Goal: Task Accomplishment & Management: Manage account settings

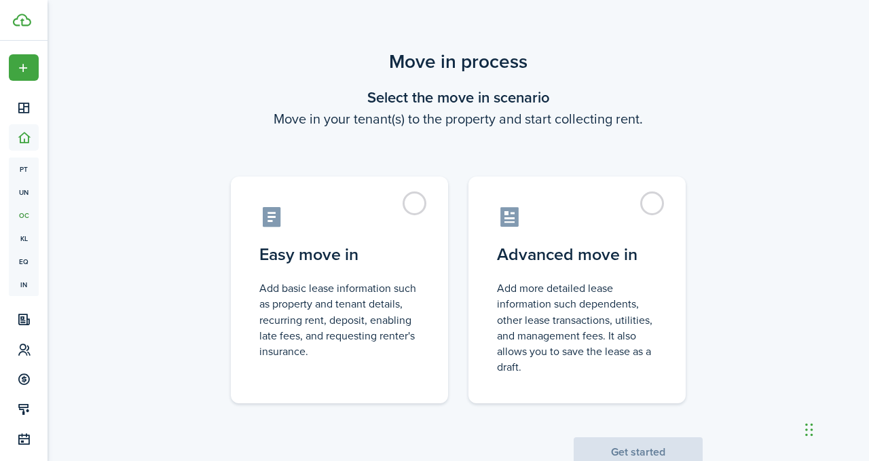
scroll to position [43, 0]
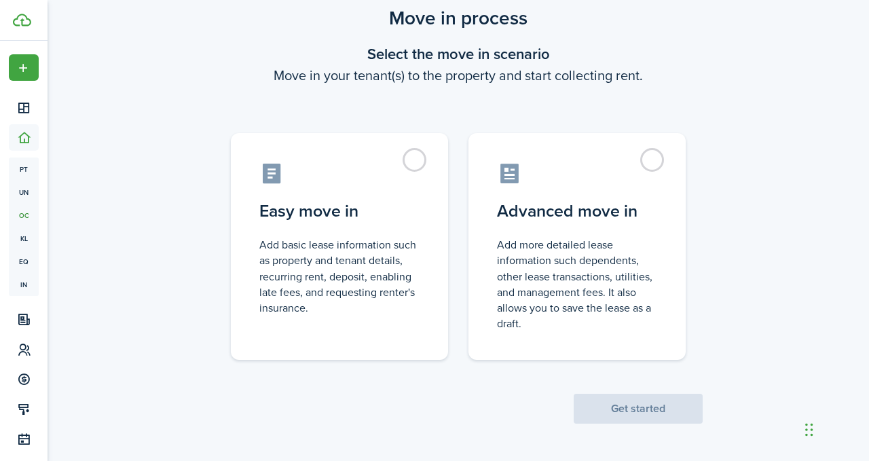
click at [635, 413] on span "Get started" at bounding box center [637, 409] width 129 height 14
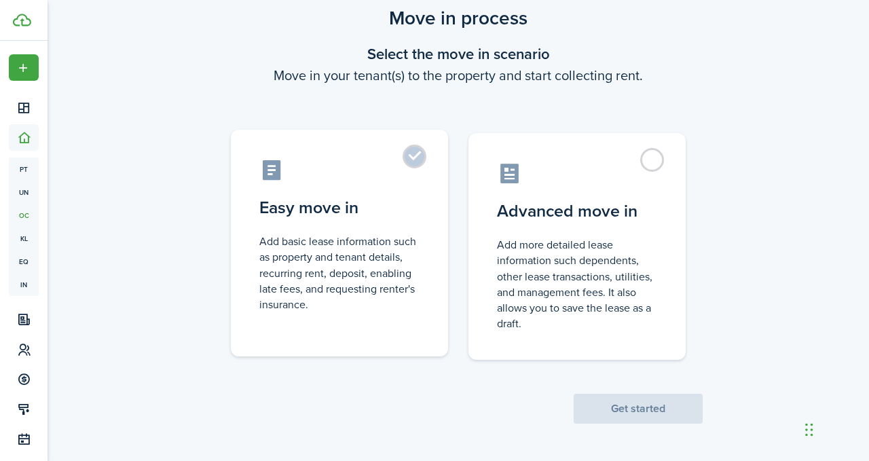
click at [423, 153] on label "Easy move in Add basic lease information such as property and tenant details, r…" at bounding box center [339, 243] width 217 height 227
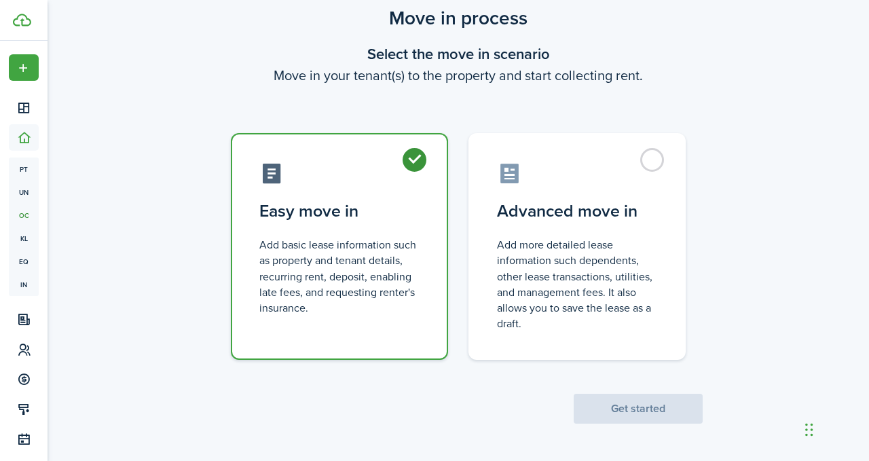
radio input "true"
click at [637, 408] on button "Get started" at bounding box center [637, 409] width 129 height 30
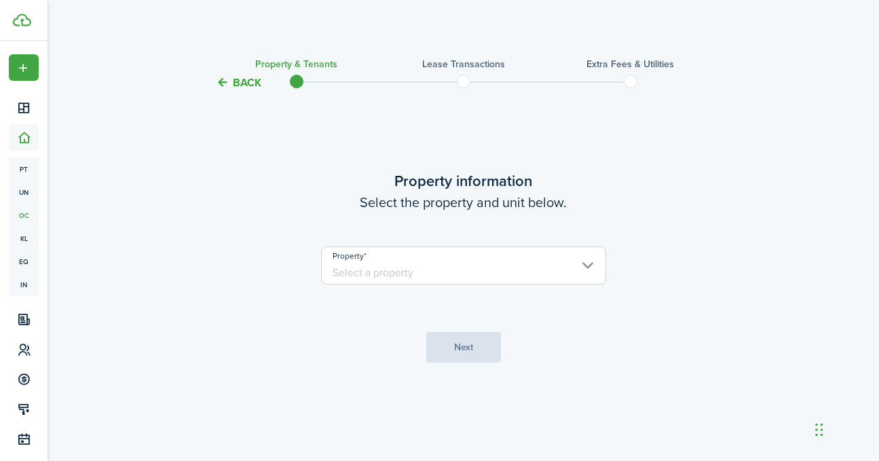
click at [586, 262] on input "Property" at bounding box center [463, 265] width 285 height 38
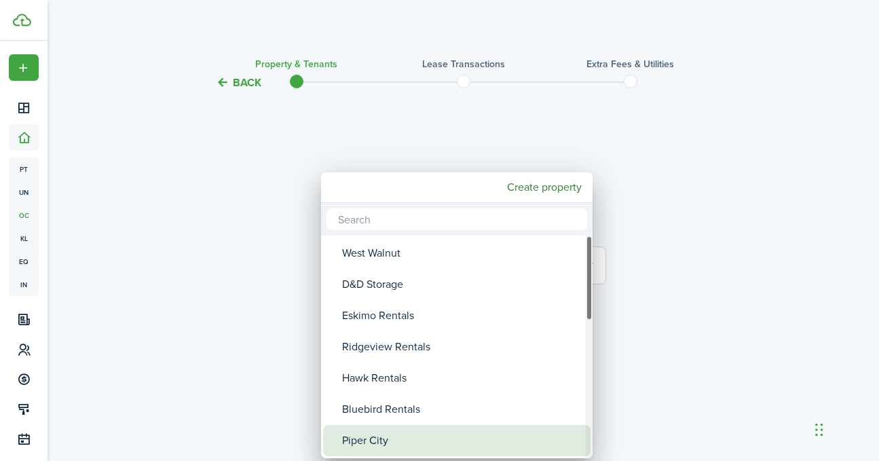
click at [531, 439] on div "Piper City" at bounding box center [462, 440] width 240 height 31
type input "Piper City"
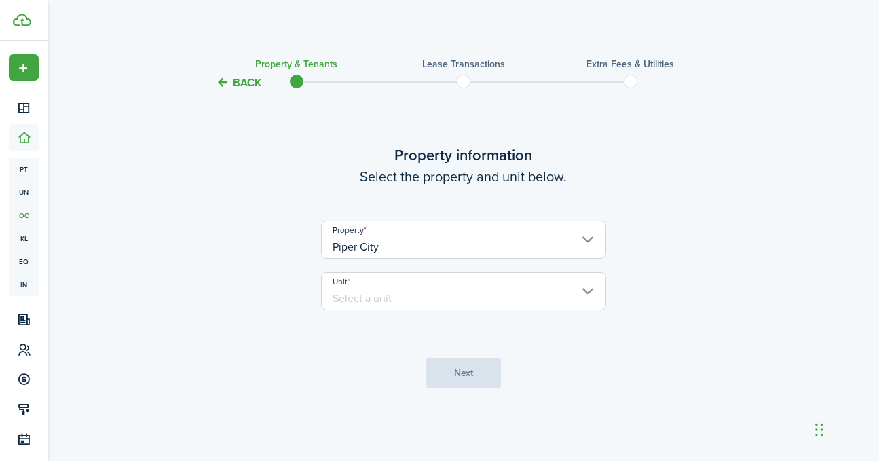
click at [414, 286] on input "Unit" at bounding box center [463, 291] width 285 height 38
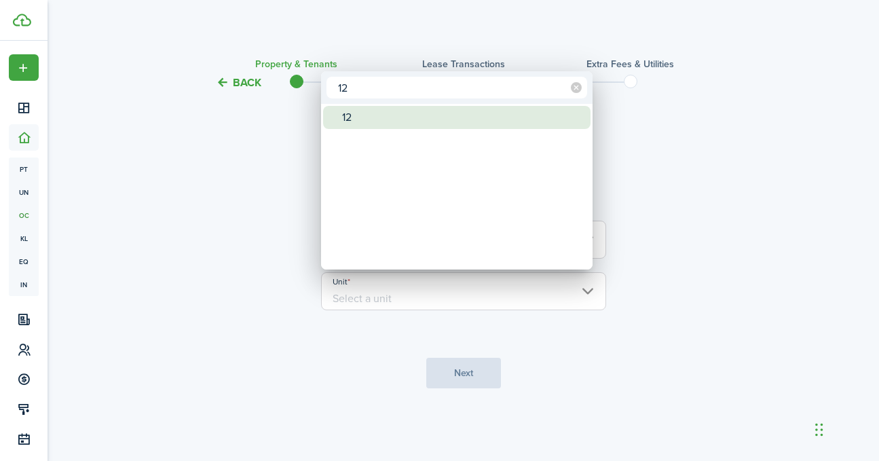
type input "12"
click at [383, 119] on div "12" at bounding box center [462, 117] width 240 height 23
type input "12"
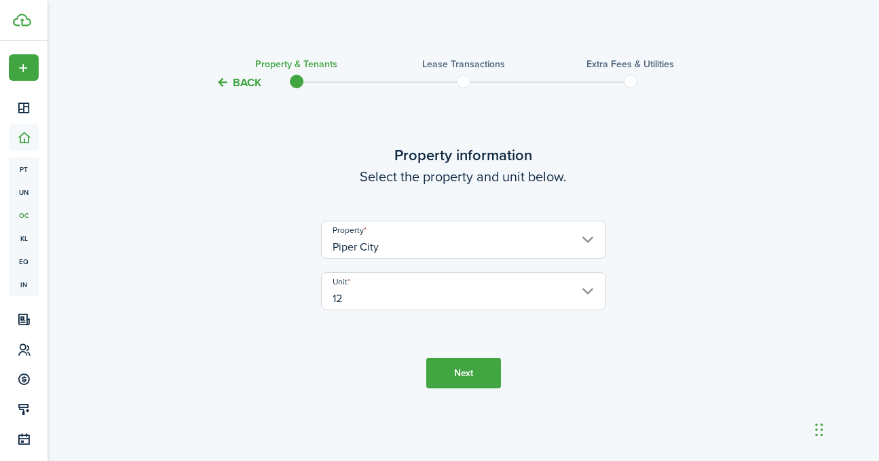
click at [474, 372] on button "Next" at bounding box center [463, 373] width 75 height 31
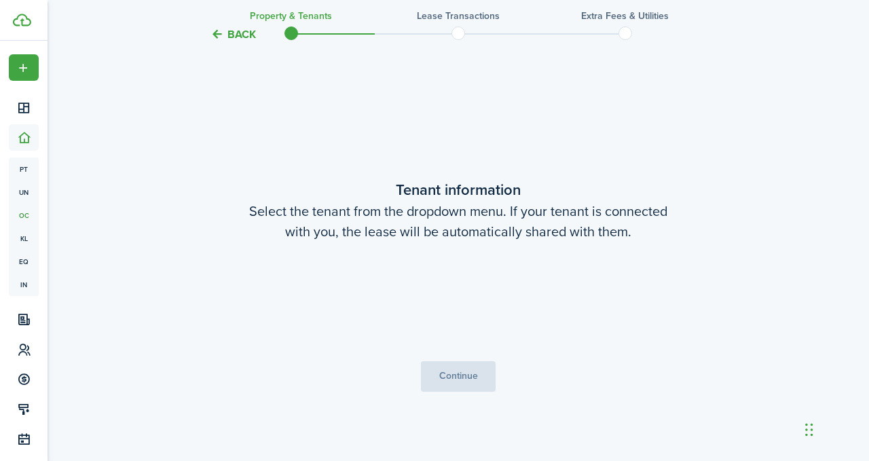
scroll to position [370, 0]
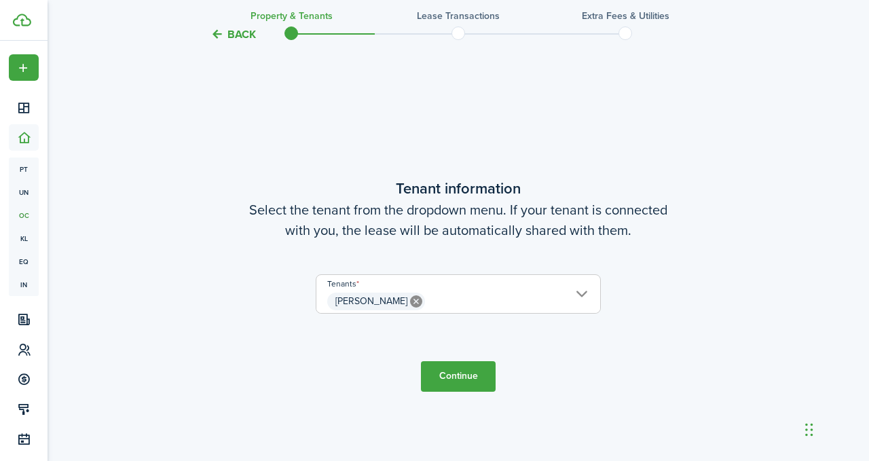
click at [459, 374] on button "Continue" at bounding box center [458, 376] width 75 height 31
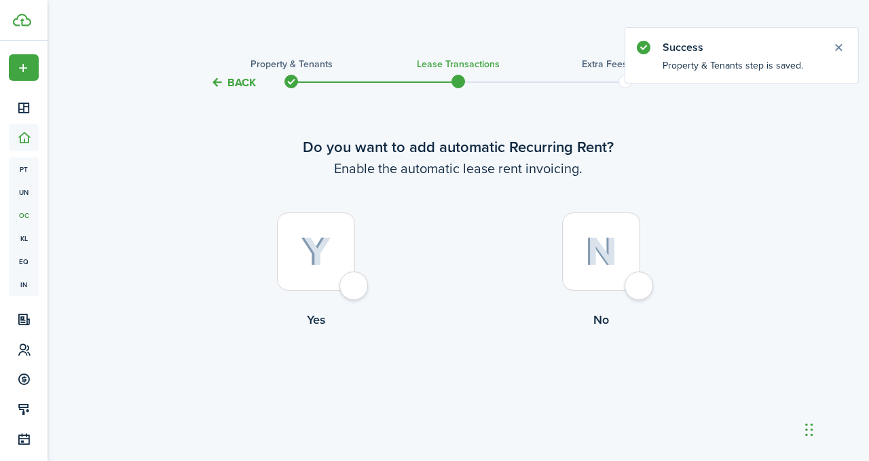
click at [355, 284] on div at bounding box center [316, 251] width 78 height 78
radio input "true"
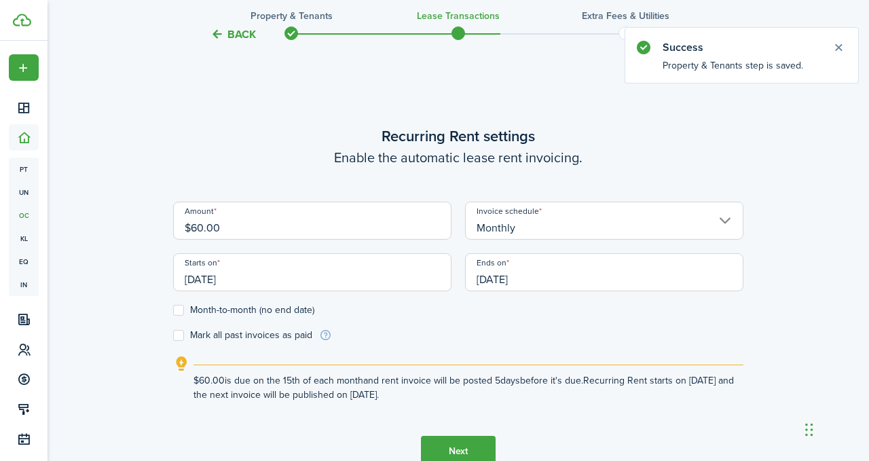
scroll to position [373, 0]
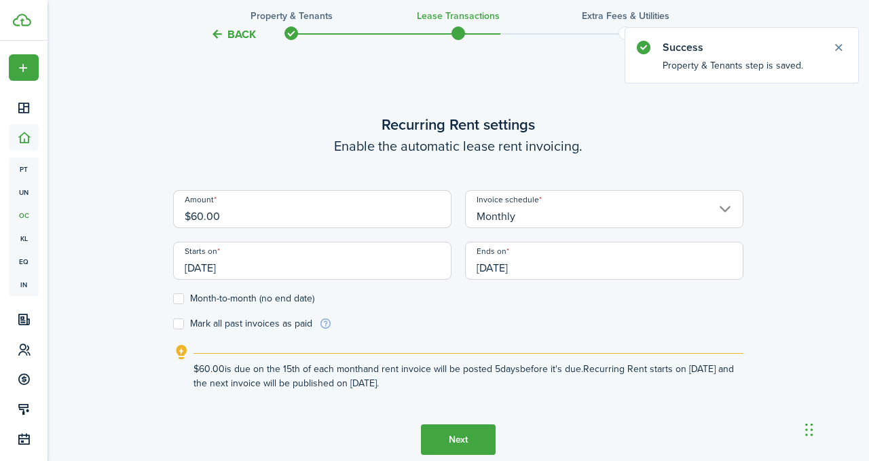
click at [258, 267] on input "[DATE]" at bounding box center [312, 261] width 278 height 38
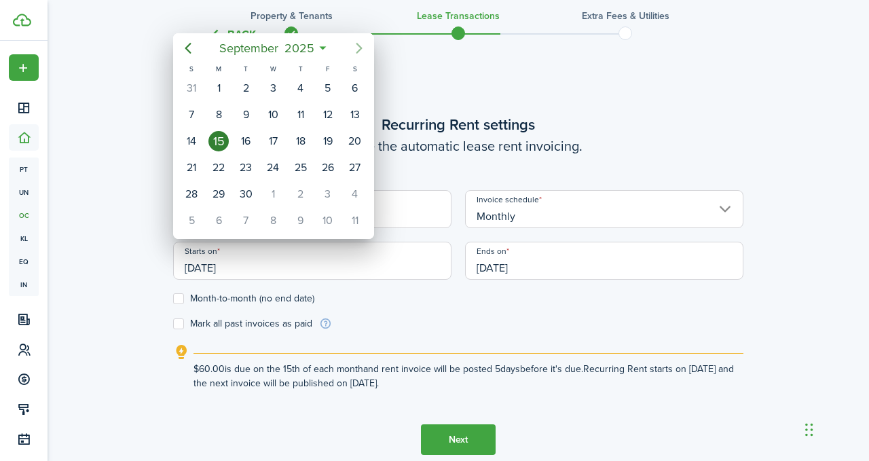
click at [356, 43] on icon "Next page" at bounding box center [359, 48] width 6 height 11
click at [271, 86] on div "1" at bounding box center [273, 88] width 20 height 20
type input "[DATE]"
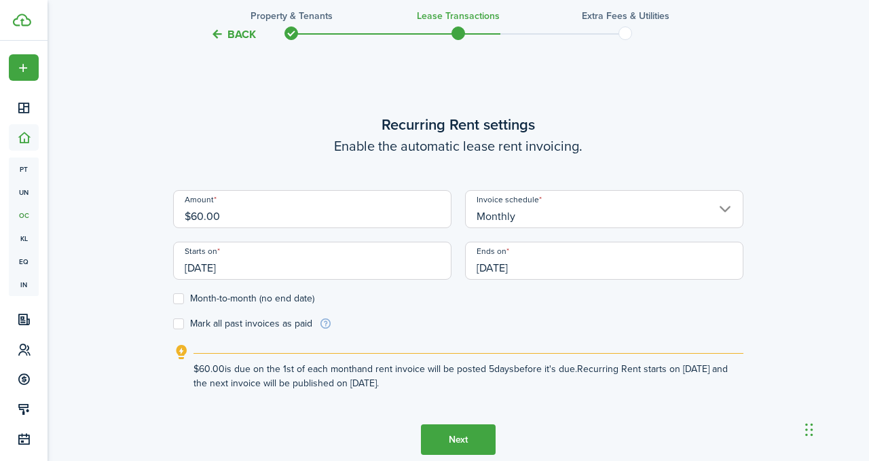
click at [183, 301] on label "Month-to-month (no end date)" at bounding box center [243, 298] width 141 height 11
click at [173, 299] on input "Month-to-month (no end date)" at bounding box center [172, 299] width 1 height 1
checkbox input "true"
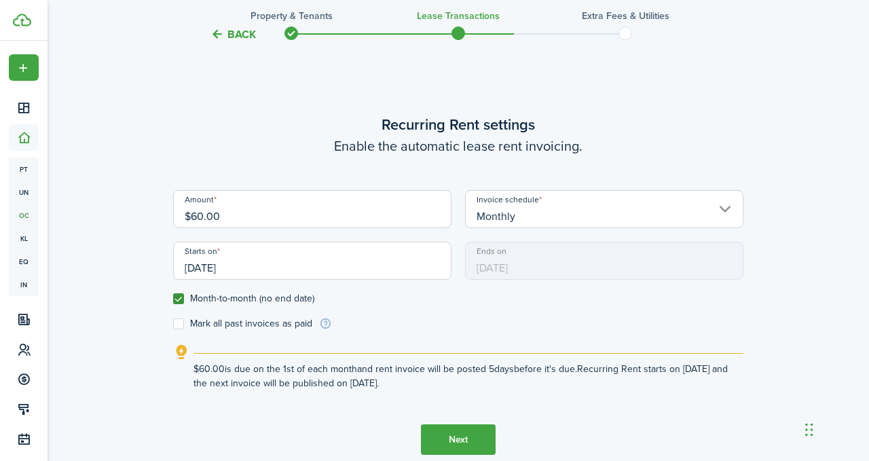
click at [461, 437] on button "Next" at bounding box center [458, 439] width 75 height 31
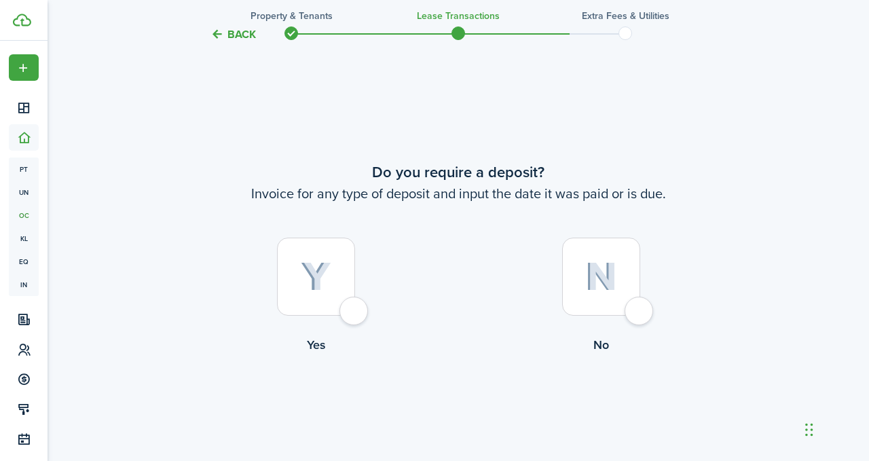
scroll to position [834, 0]
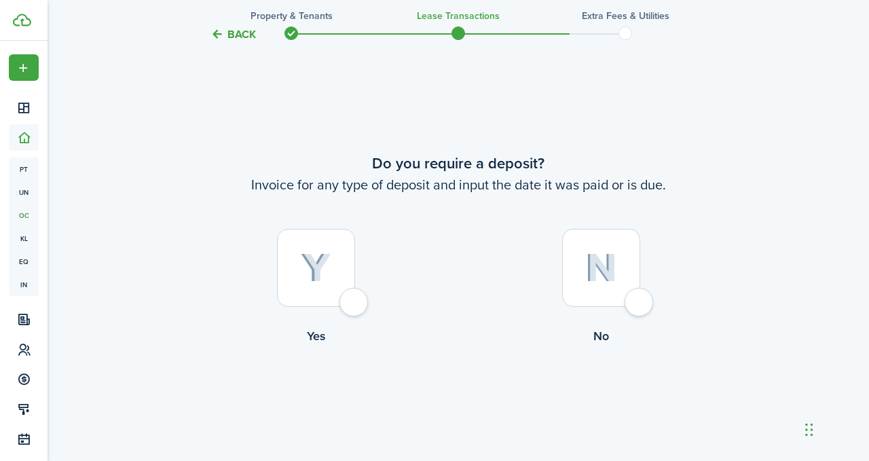
click at [355, 298] on div at bounding box center [316, 268] width 78 height 78
radio input "true"
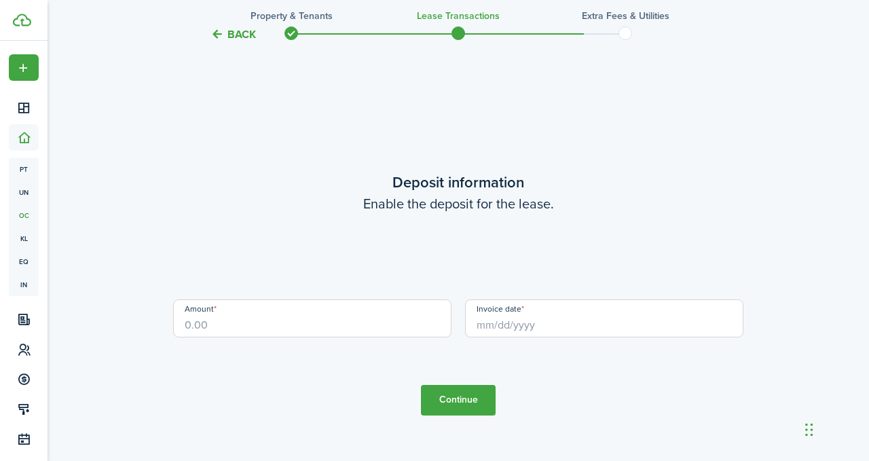
scroll to position [1295, 0]
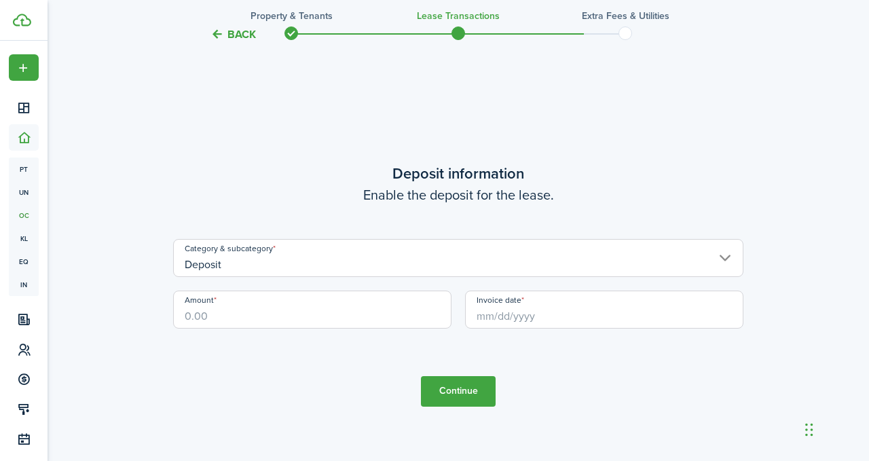
click at [283, 314] on input "Amount" at bounding box center [312, 309] width 278 height 38
type input "$60.00"
click at [487, 320] on input "Invoice date" at bounding box center [604, 309] width 278 height 38
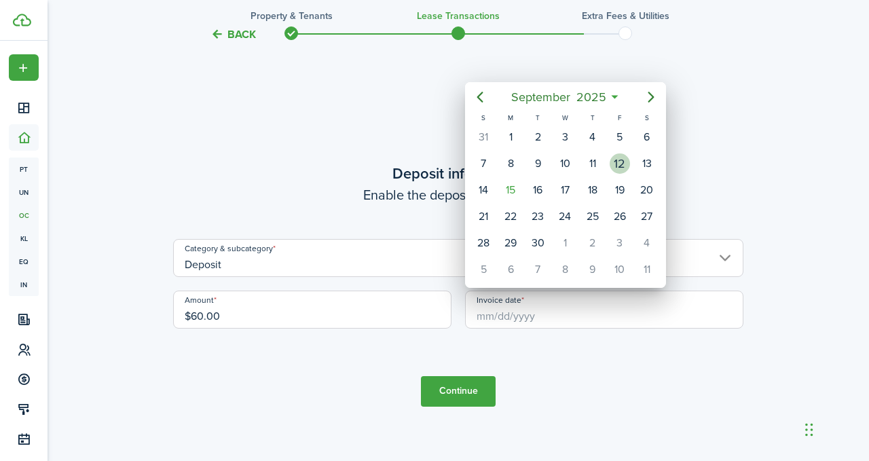
click at [621, 162] on div "12" at bounding box center [619, 163] width 20 height 20
type input "[DATE]"
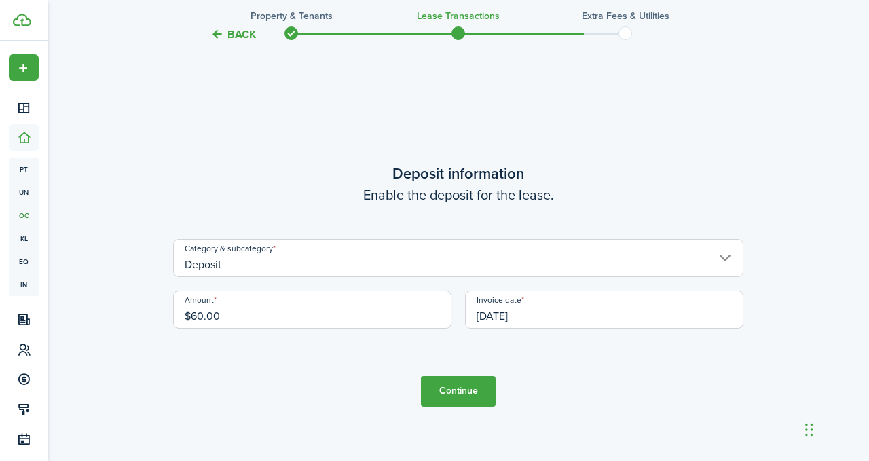
click at [464, 387] on button "Continue" at bounding box center [458, 391] width 75 height 31
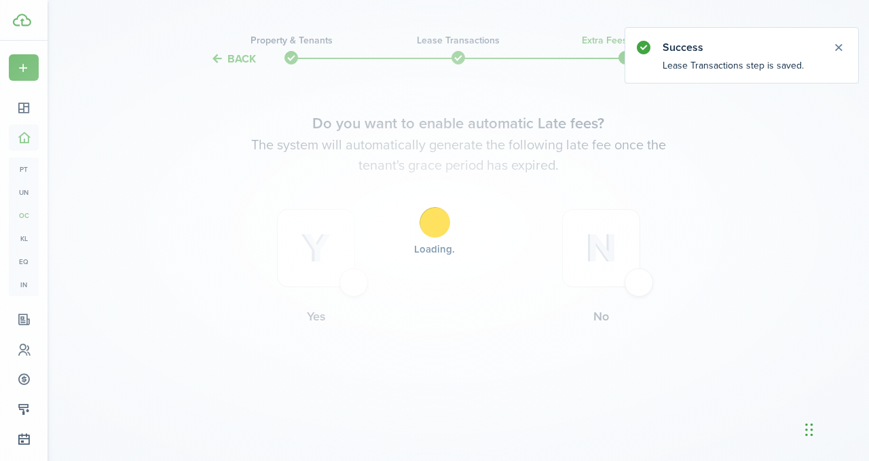
scroll to position [0, 0]
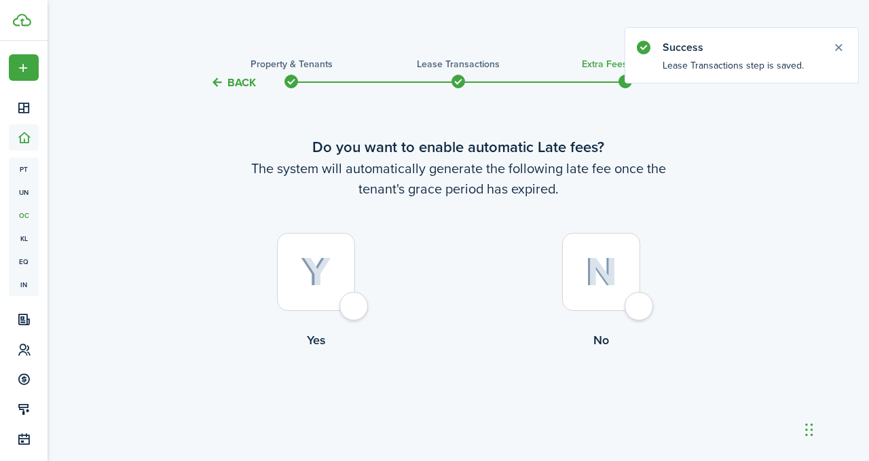
click at [355, 303] on div at bounding box center [316, 272] width 78 height 78
radio input "true"
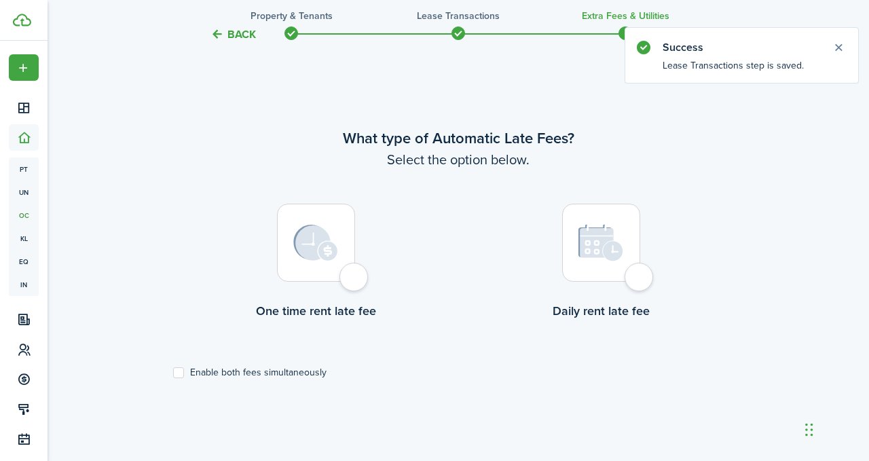
scroll to position [394, 0]
click at [355, 269] on div at bounding box center [316, 242] width 78 height 78
radio input "true"
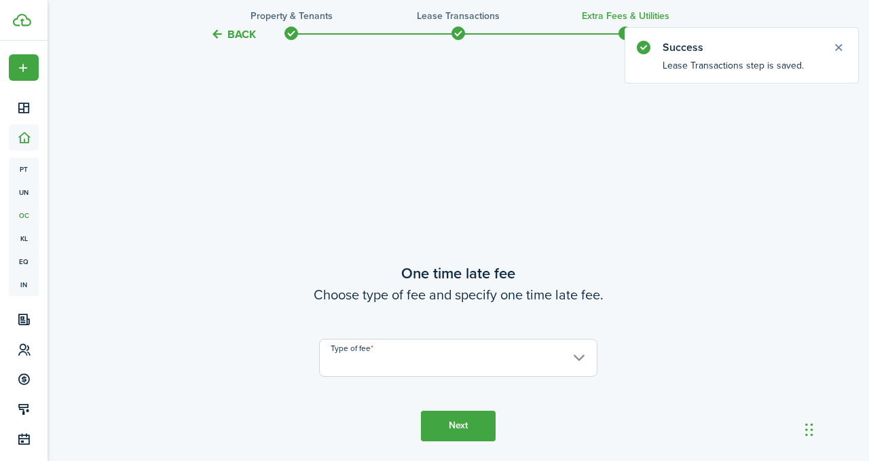
scroll to position [854, 0]
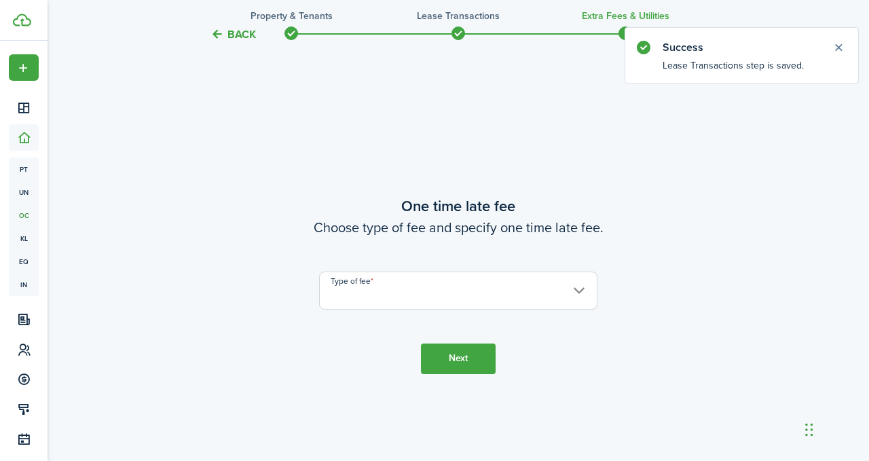
click at [576, 288] on input "Type of fee" at bounding box center [458, 290] width 278 height 38
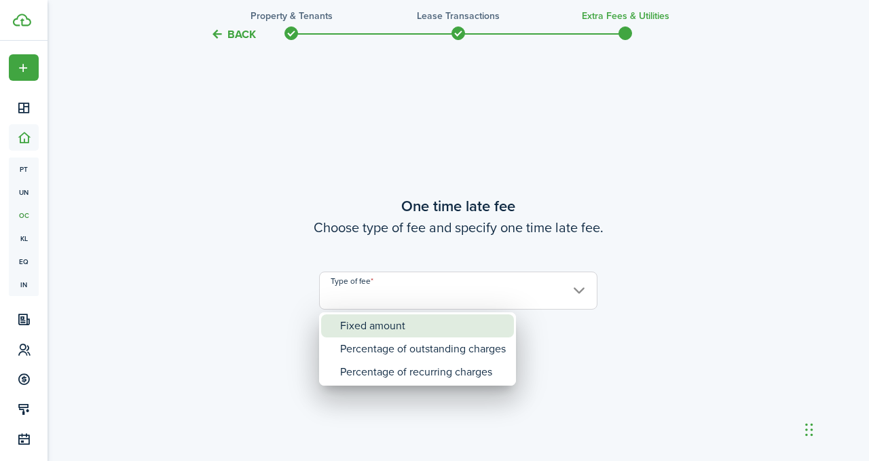
click at [485, 325] on div "Fixed amount" at bounding box center [423, 325] width 166 height 23
type input "Fixed amount"
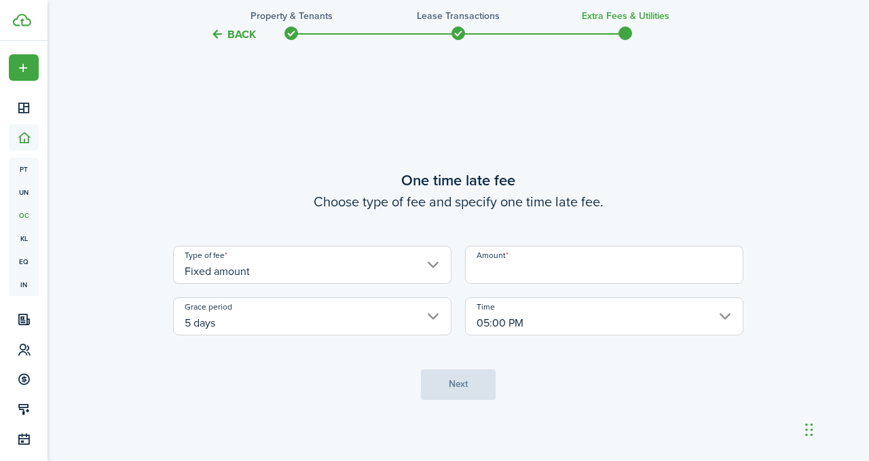
click at [613, 267] on input "Amount" at bounding box center [604, 265] width 278 height 38
type input "$10.00"
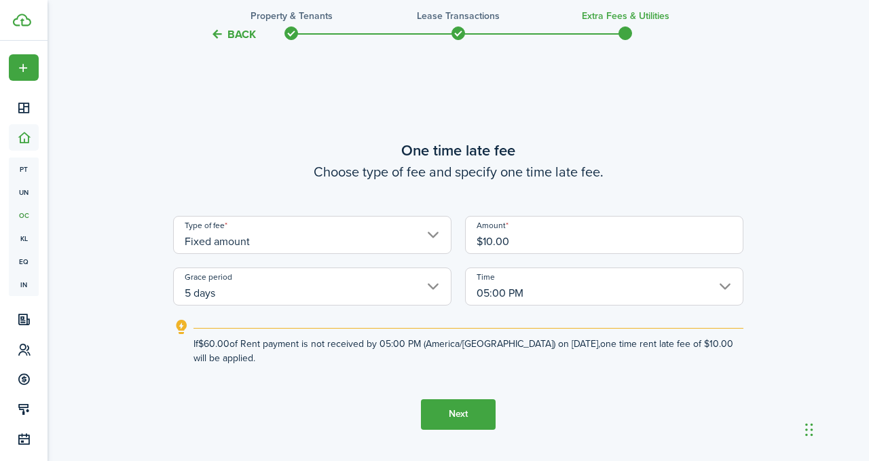
click at [474, 407] on button "Next" at bounding box center [458, 414] width 75 height 31
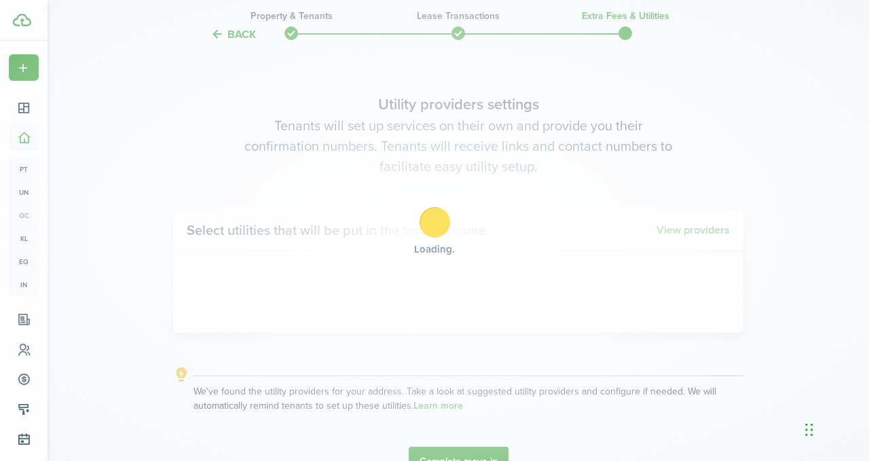
scroll to position [1315, 0]
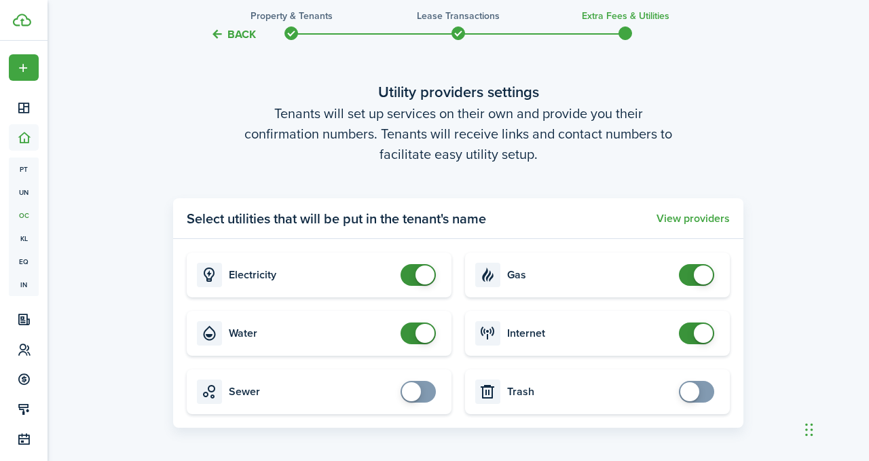
checkbox input "false"
click at [698, 278] on span at bounding box center [703, 274] width 19 height 19
checkbox input "false"
click at [696, 332] on span at bounding box center [703, 333] width 19 height 19
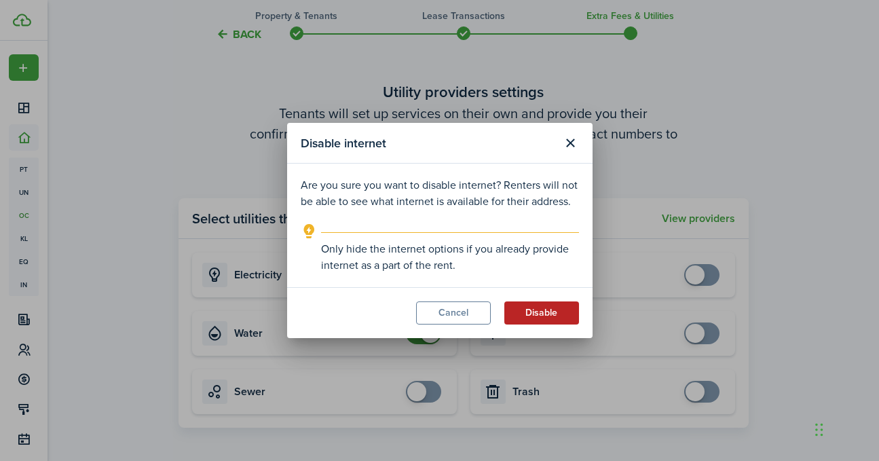
click at [539, 319] on button "Disable" at bounding box center [541, 312] width 75 height 23
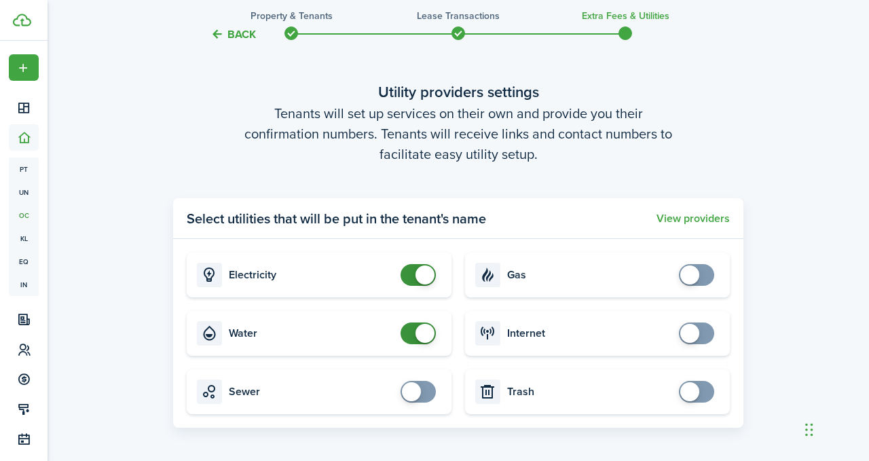
checkbox input "false"
click at [429, 276] on span at bounding box center [424, 274] width 19 height 19
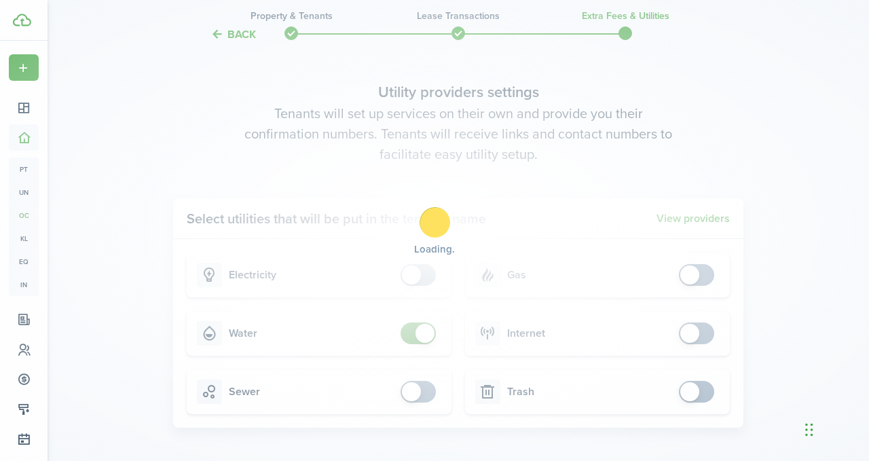
click at [423, 335] on div "Loading" at bounding box center [434, 230] width 869 height 461
click at [423, 334] on div "Loading" at bounding box center [434, 230] width 869 height 461
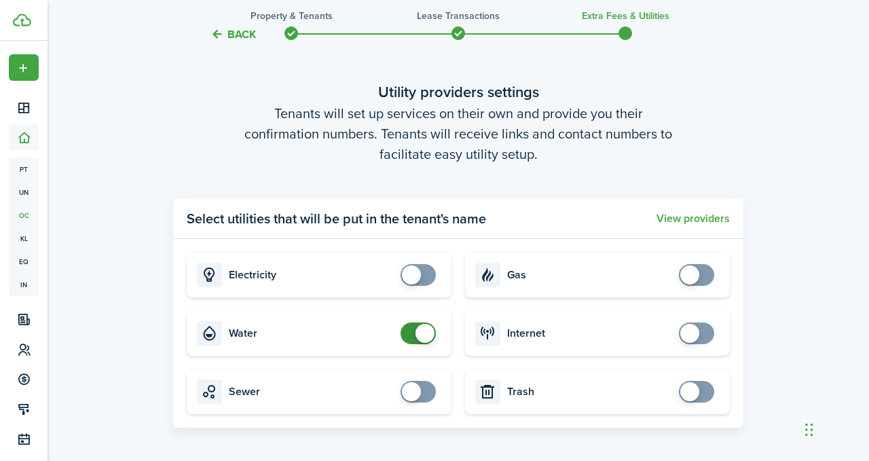
checkbox input "false"
click at [419, 333] on span at bounding box center [424, 333] width 19 height 19
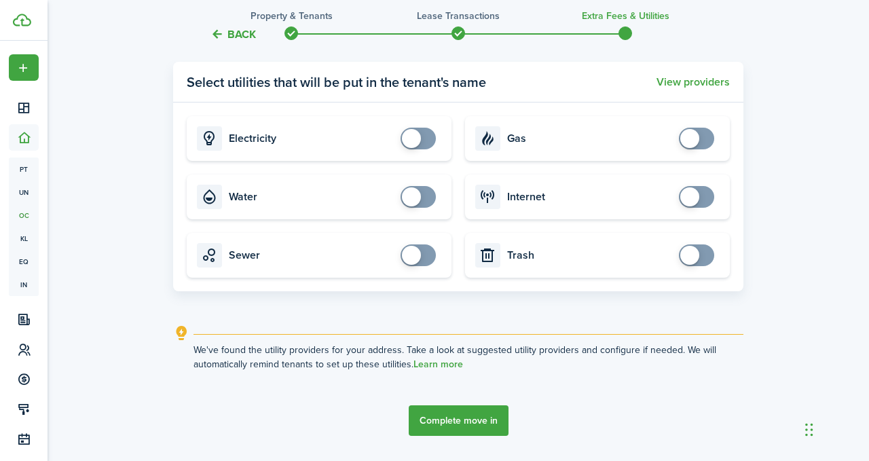
scroll to position [1453, 0]
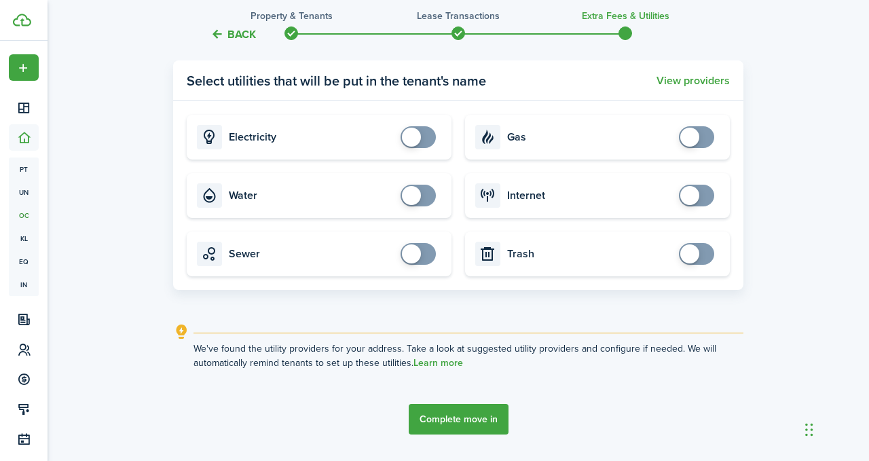
click at [471, 418] on button "Complete move in" at bounding box center [459, 419] width 100 height 31
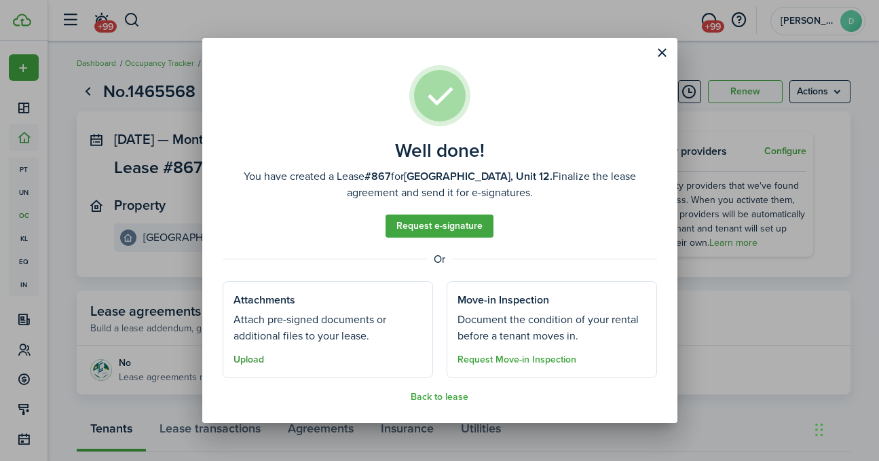
click at [250, 360] on button "Upload" at bounding box center [248, 359] width 31 height 11
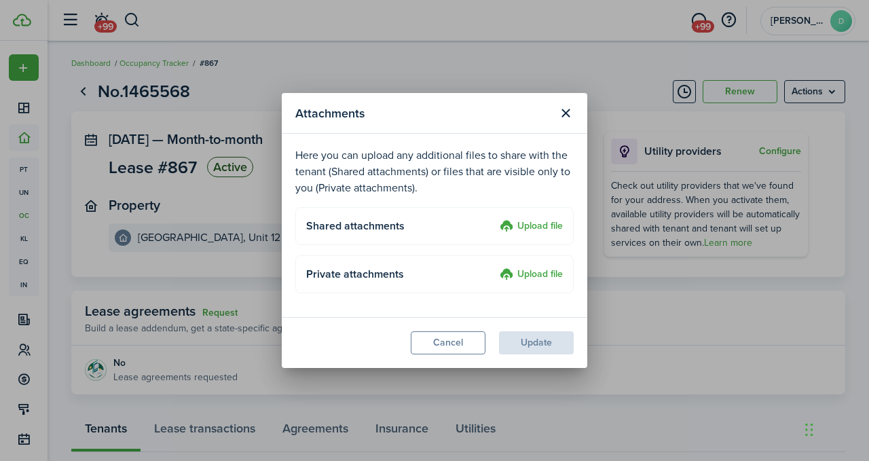
click at [545, 223] on label "Upload file" at bounding box center [530, 227] width 63 height 16
click at [495, 219] on input "Upload file" at bounding box center [495, 219] width 0 height 0
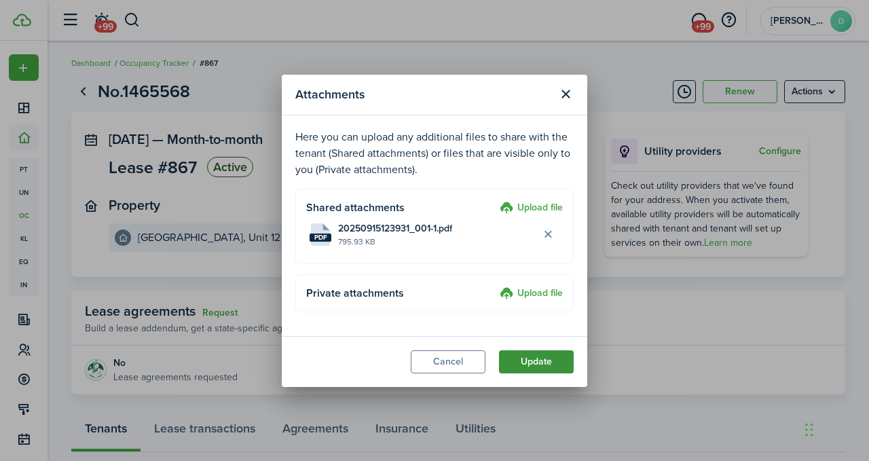
click at [550, 364] on button "Update" at bounding box center [536, 361] width 75 height 23
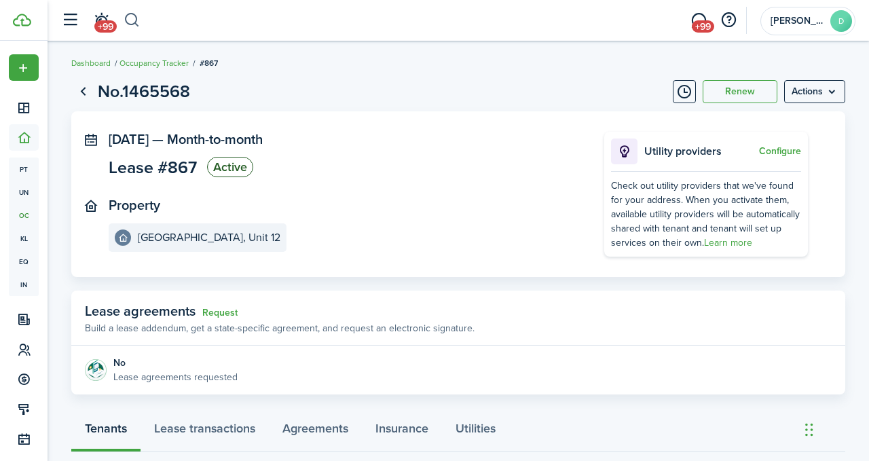
click at [132, 16] on button "button" at bounding box center [132, 20] width 17 height 23
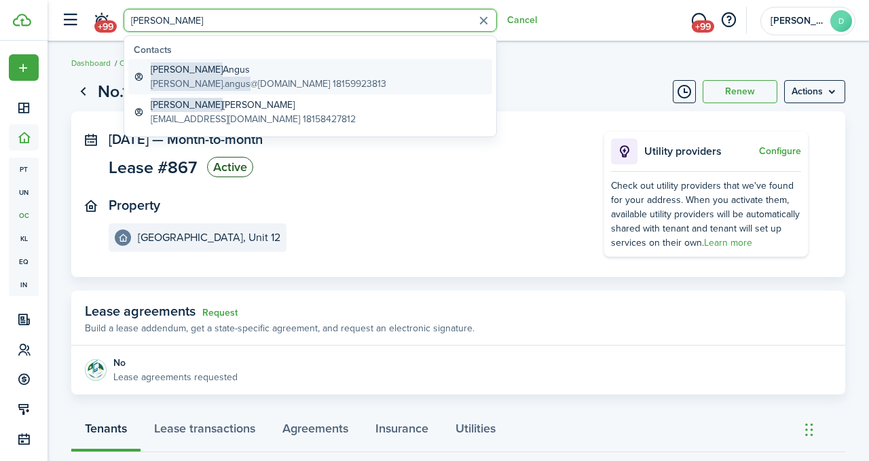
type input "[PERSON_NAME]"
click at [169, 69] on span "[PERSON_NAME]" at bounding box center [187, 69] width 72 height 14
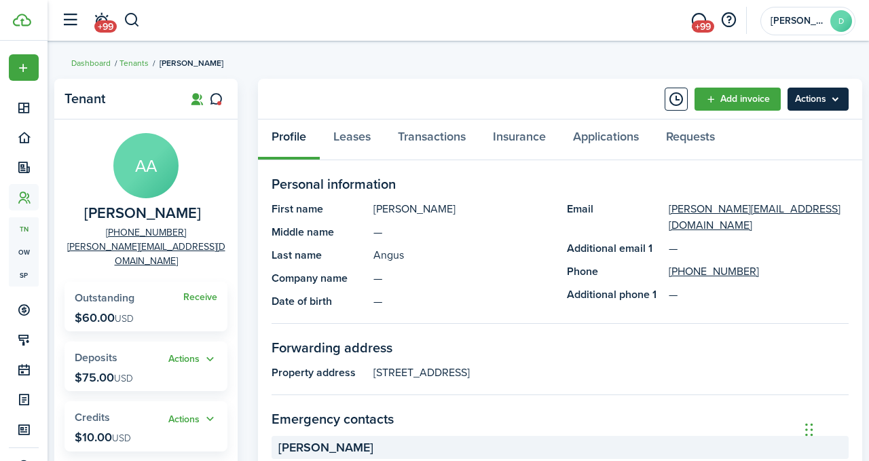
click at [825, 104] on menu-btn "Actions" at bounding box center [817, 99] width 61 height 23
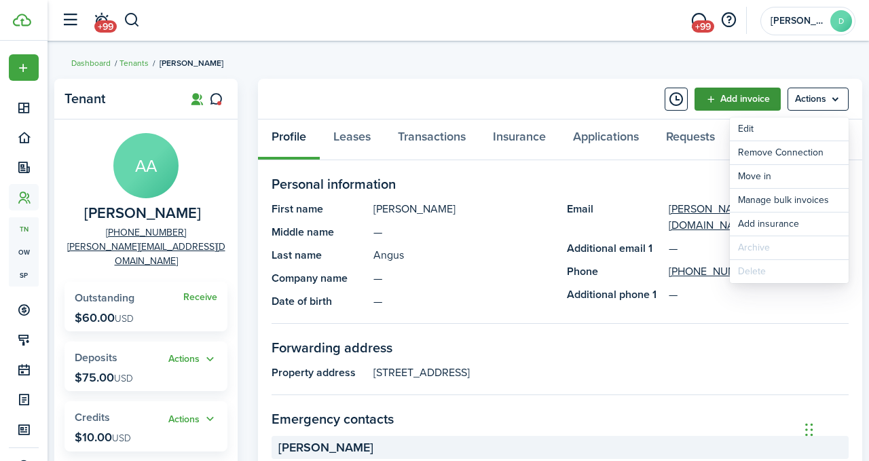
click at [742, 98] on link "Add invoice" at bounding box center [737, 99] width 86 height 23
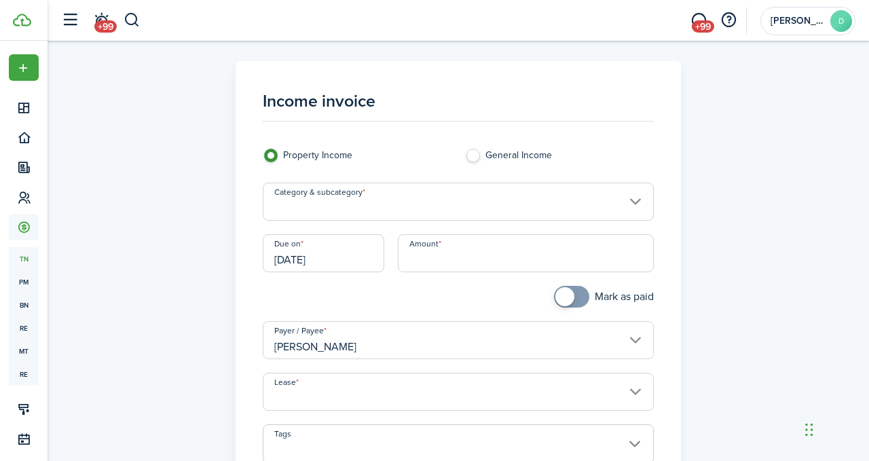
click at [589, 202] on input "Category & subcategory" at bounding box center [459, 202] width 392 height 38
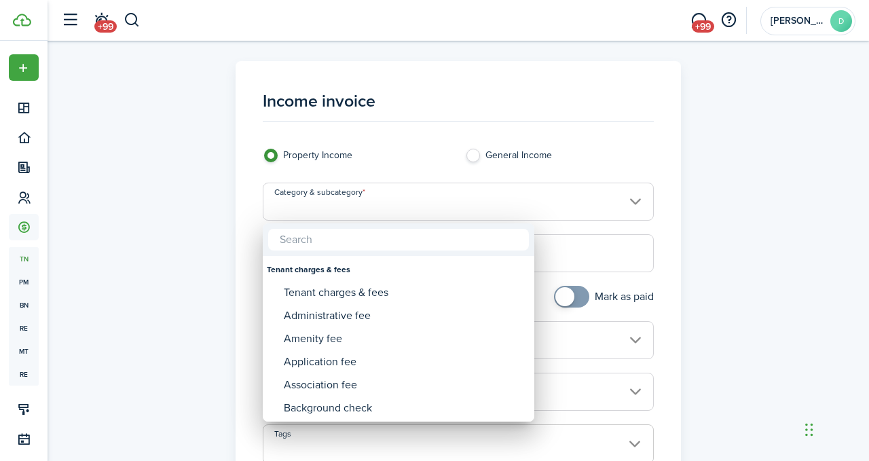
click at [636, 200] on div at bounding box center [434, 230] width 1086 height 678
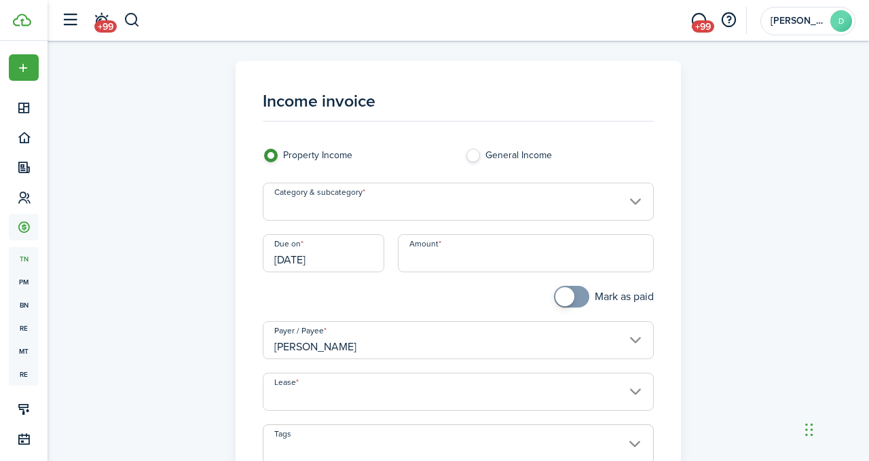
click at [600, 197] on input "Category & subcategory" at bounding box center [459, 202] width 392 height 38
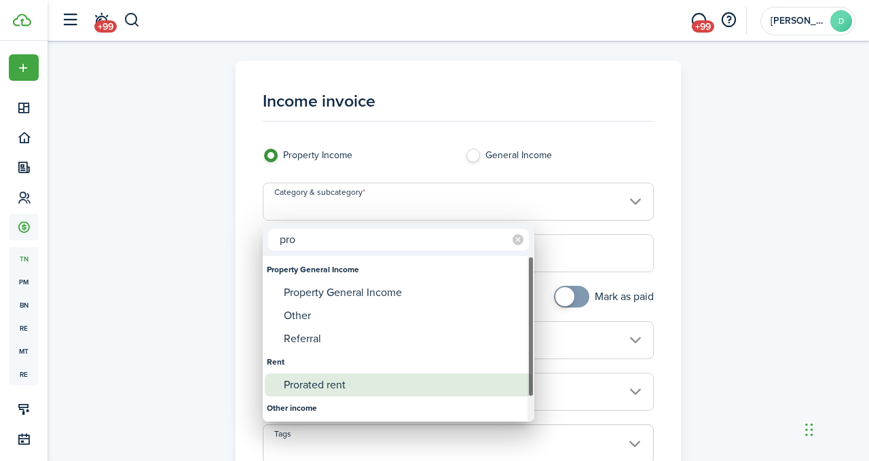
type input "pro"
click at [396, 382] on div "Prorated rent" at bounding box center [404, 384] width 240 height 23
type input "Rent / Prorated rent"
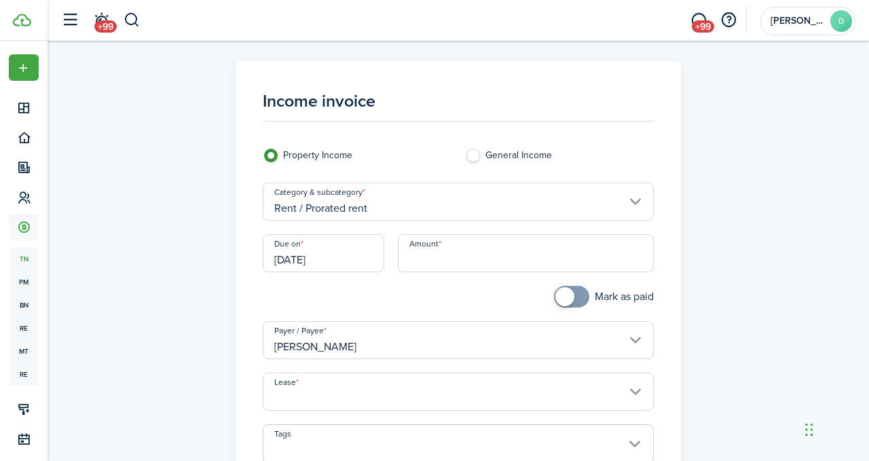
click at [300, 261] on input "[DATE]" at bounding box center [323, 253] width 121 height 38
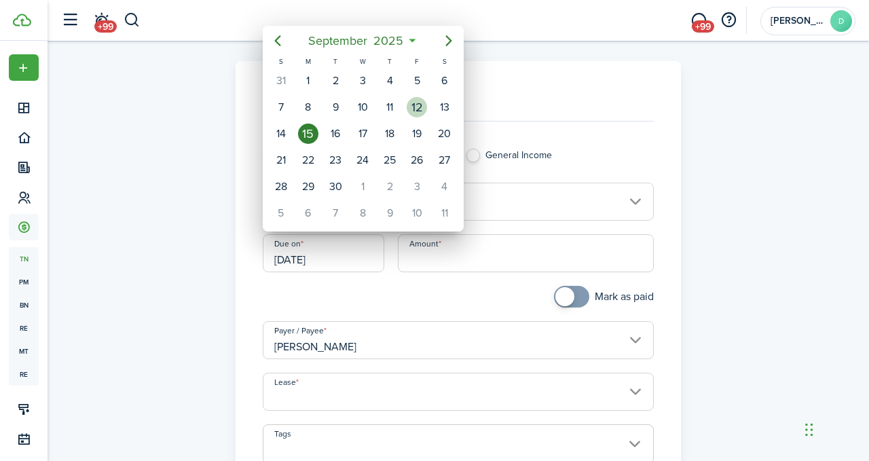
click at [420, 109] on div "12" at bounding box center [416, 107] width 20 height 20
type input "[DATE]"
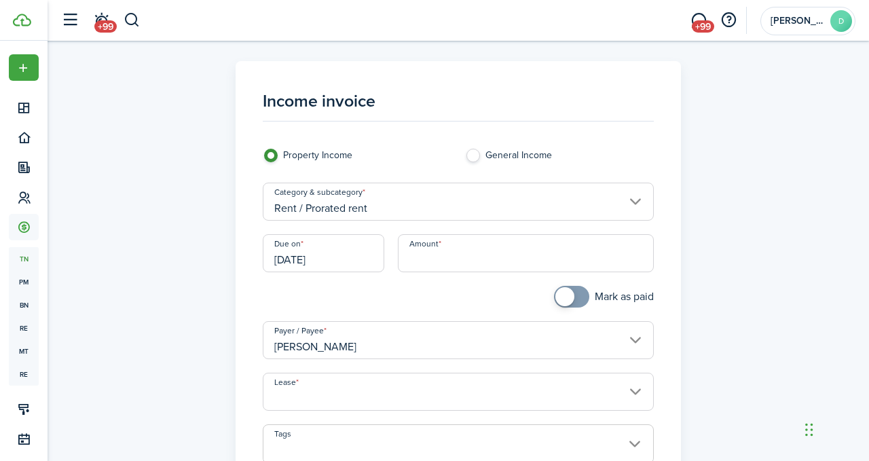
click at [443, 260] on input "Amount" at bounding box center [526, 253] width 257 height 38
type input "$36.00"
click at [815, 294] on div "Income invoice Property Income General Income Category & subcategory Rent / Pro…" at bounding box center [457, 385] width 787 height 648
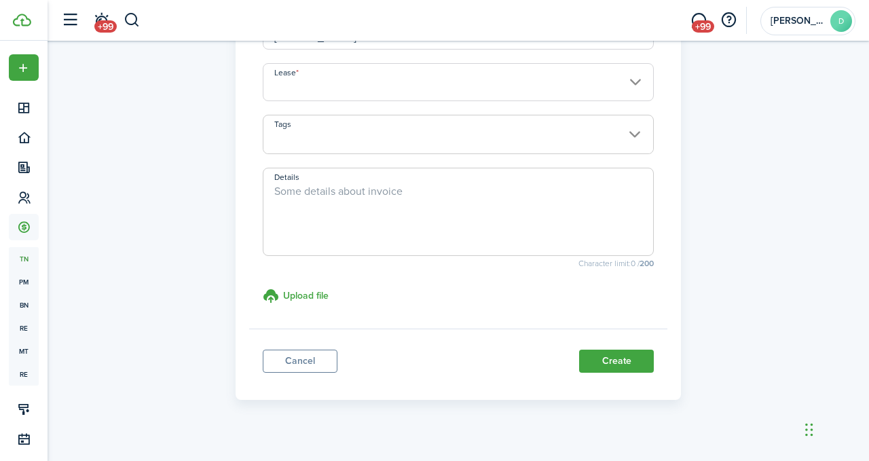
scroll to position [309, 0]
click at [624, 363] on button "Create" at bounding box center [616, 360] width 75 height 23
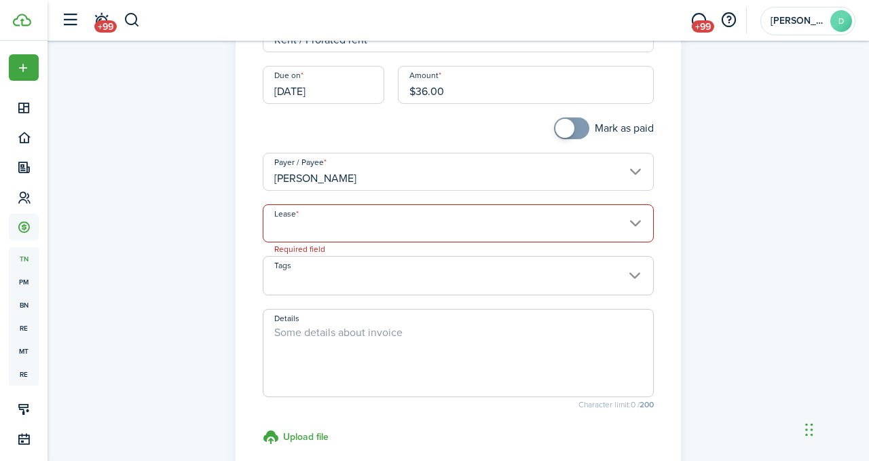
scroll to position [161, 0]
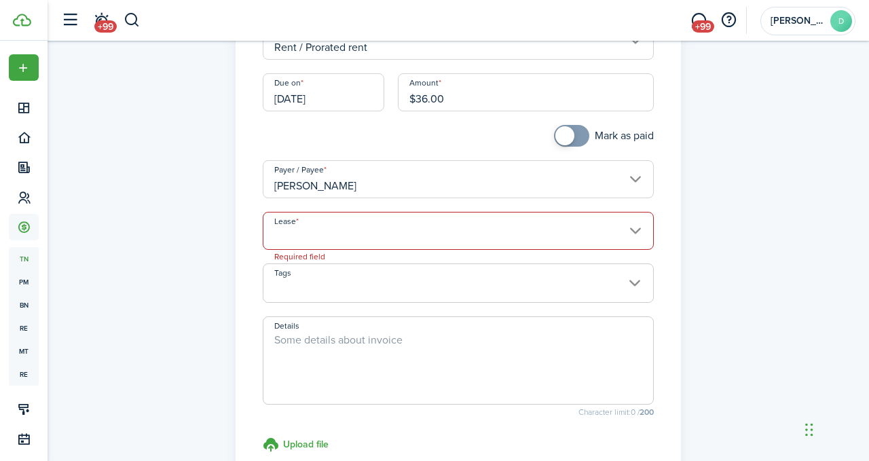
click at [637, 233] on input "Lease" at bounding box center [459, 231] width 392 height 38
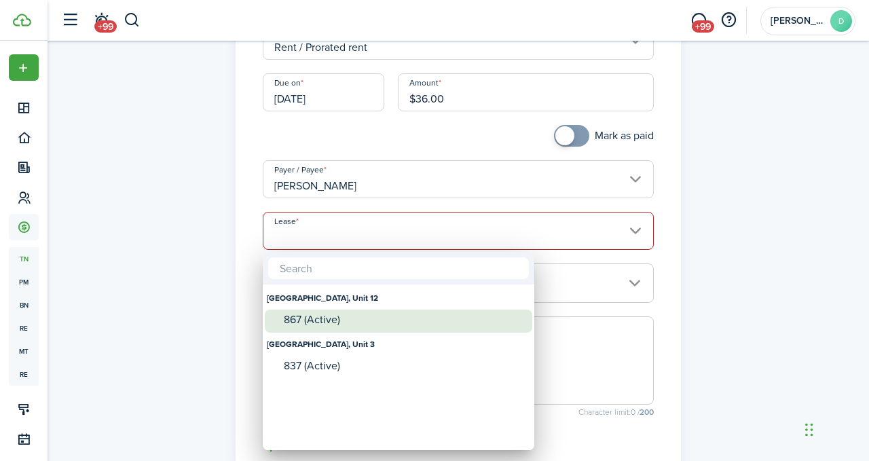
click at [442, 320] on div "867 (Active)" at bounding box center [404, 320] width 240 height 12
type input "[GEOGRAPHIC_DATA], Unit 12. Lease #867 (Active)"
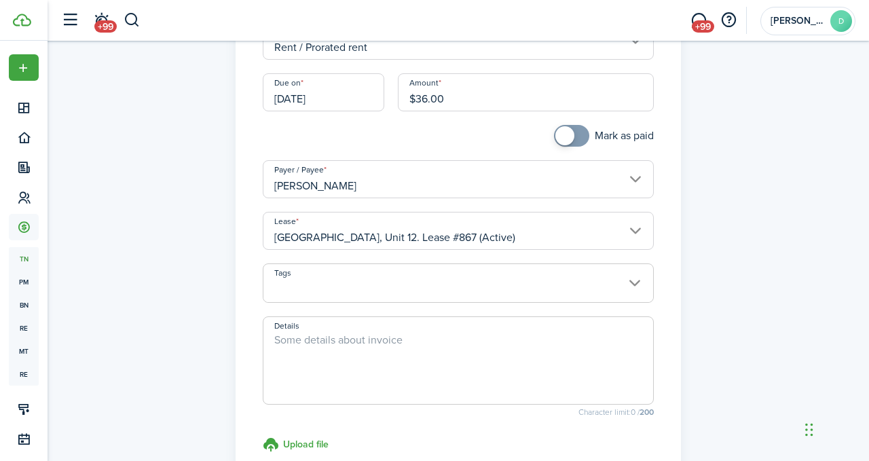
scroll to position [326, 0]
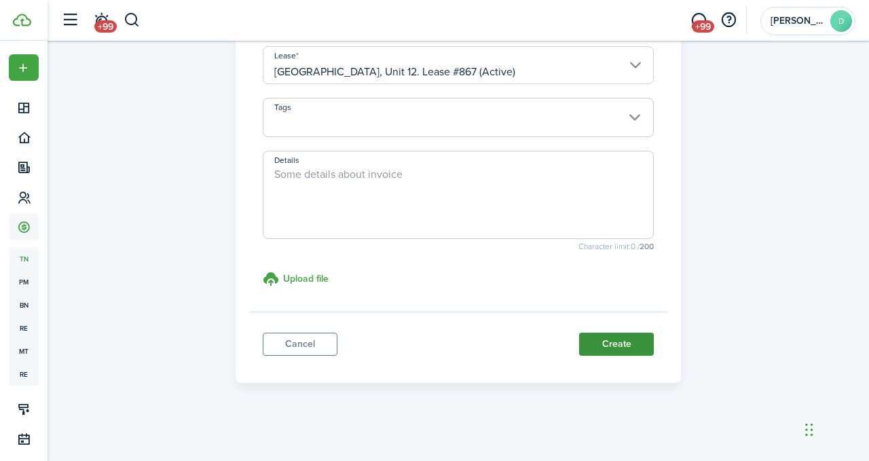
click at [623, 343] on button "Create" at bounding box center [616, 344] width 75 height 23
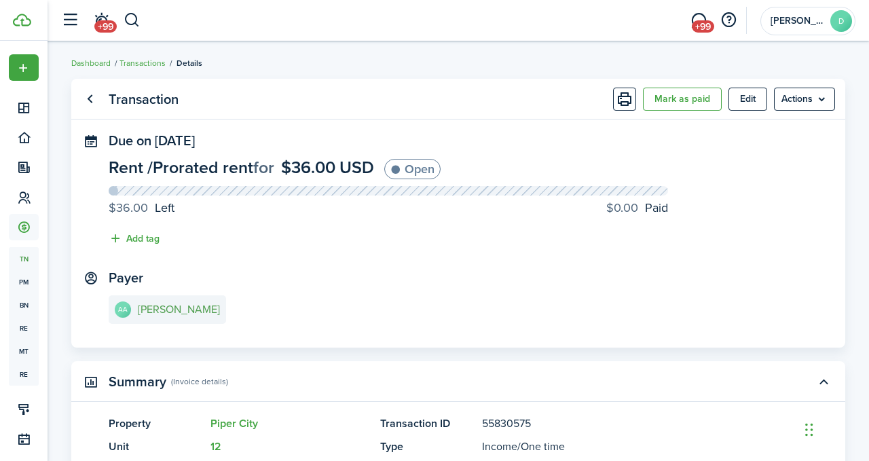
click at [189, 311] on e-details-info-title "[PERSON_NAME]" at bounding box center [179, 309] width 82 height 12
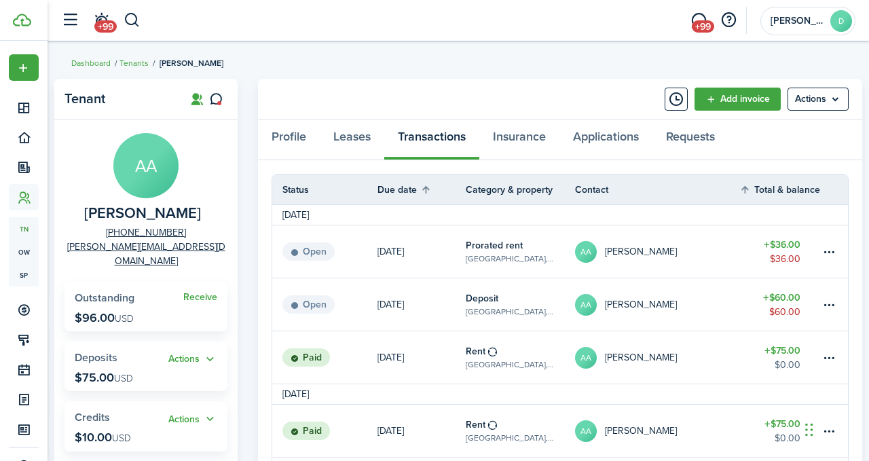
click at [789, 298] on table-amount-title "$60.00" at bounding box center [781, 297] width 37 height 14
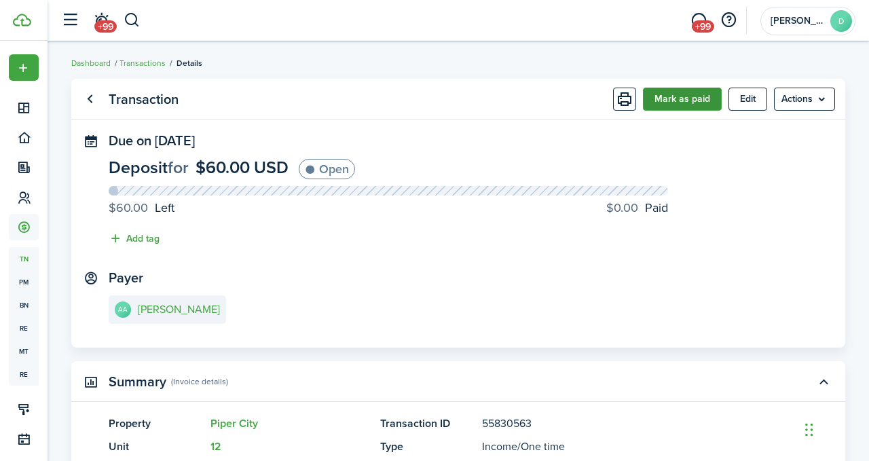
click at [687, 96] on button "Mark as paid" at bounding box center [682, 99] width 79 height 23
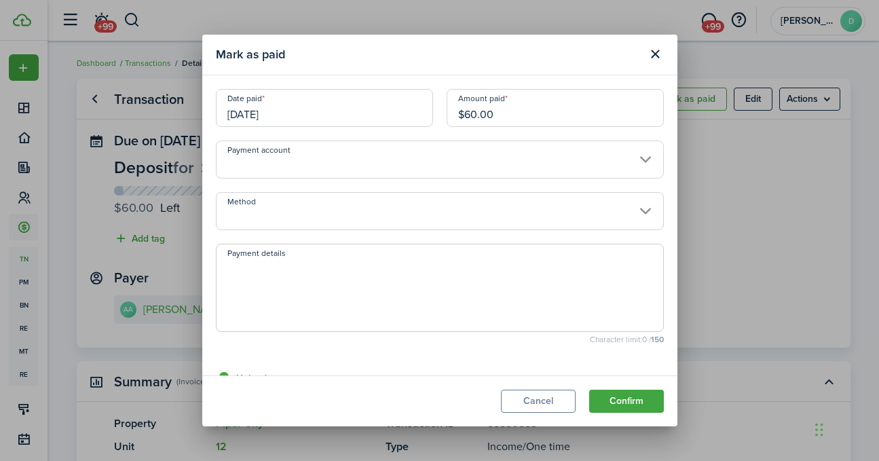
click at [637, 212] on input "Method" at bounding box center [440, 211] width 448 height 38
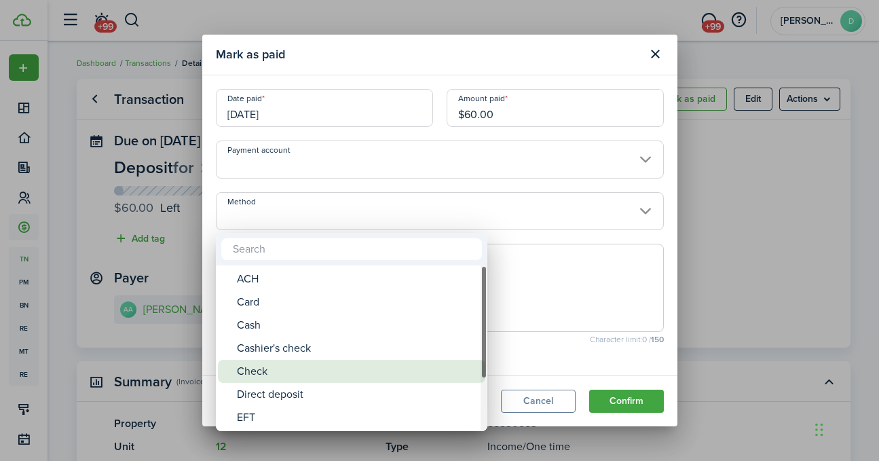
click at [322, 377] on div "Check" at bounding box center [357, 371] width 240 height 23
type input "Check"
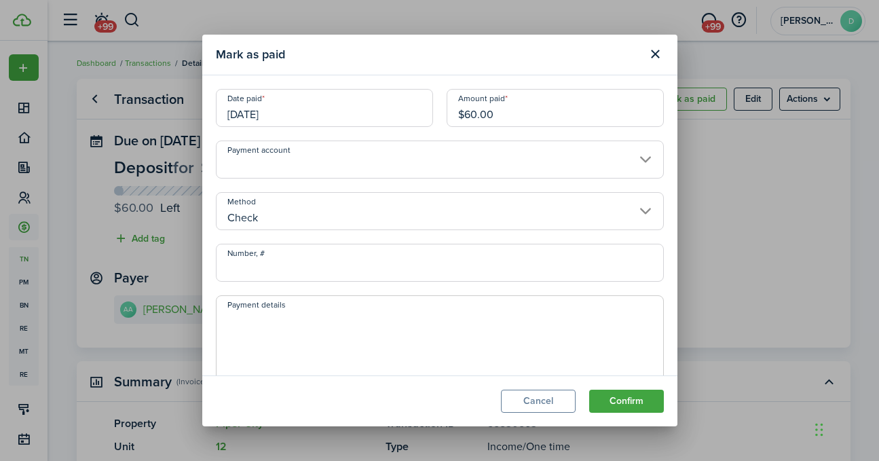
click at [304, 270] on input "Number, #" at bounding box center [440, 263] width 448 height 38
type input "5612"
click at [622, 396] on button "Confirm" at bounding box center [626, 401] width 75 height 23
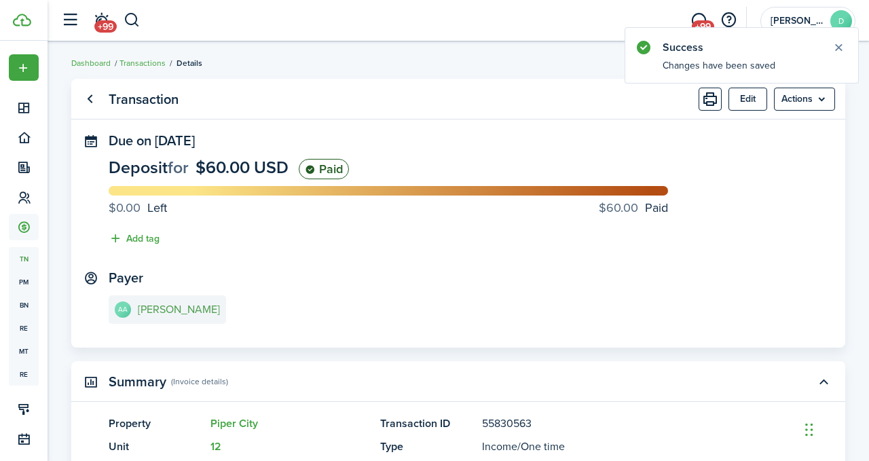
click at [146, 314] on e-details-info-title "[PERSON_NAME]" at bounding box center [179, 309] width 82 height 12
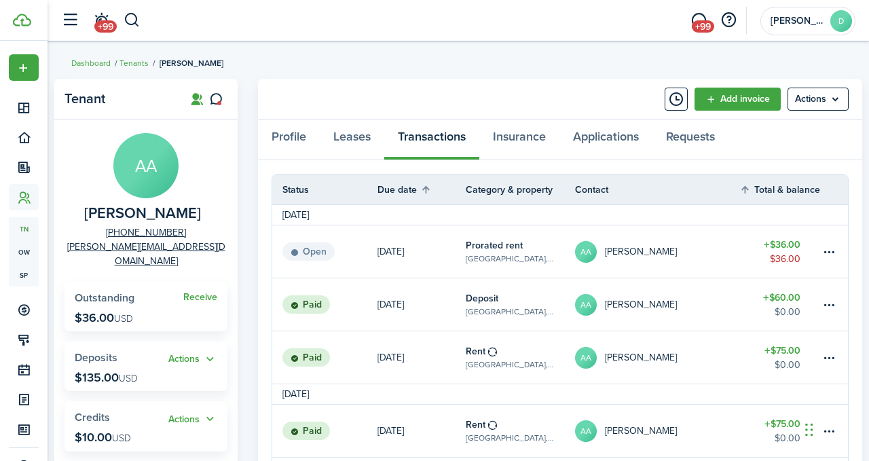
click at [782, 244] on table-amount-title "$36.00" at bounding box center [781, 245] width 37 height 14
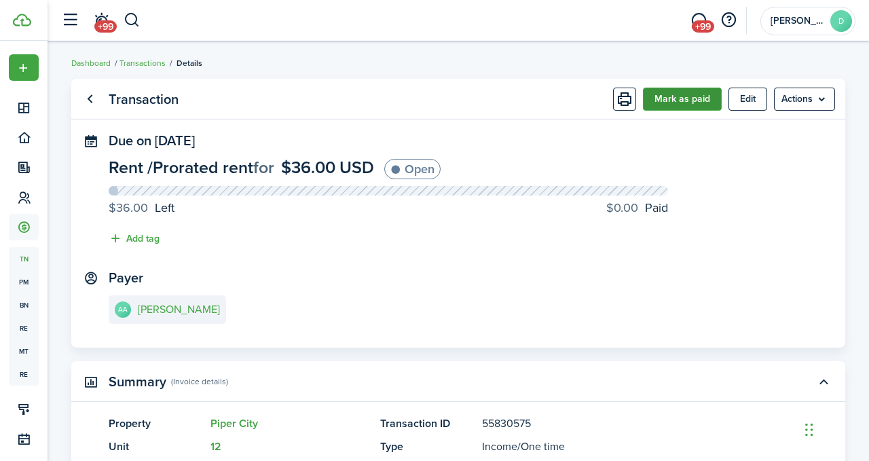
click at [681, 97] on button "Mark as paid" at bounding box center [682, 99] width 79 height 23
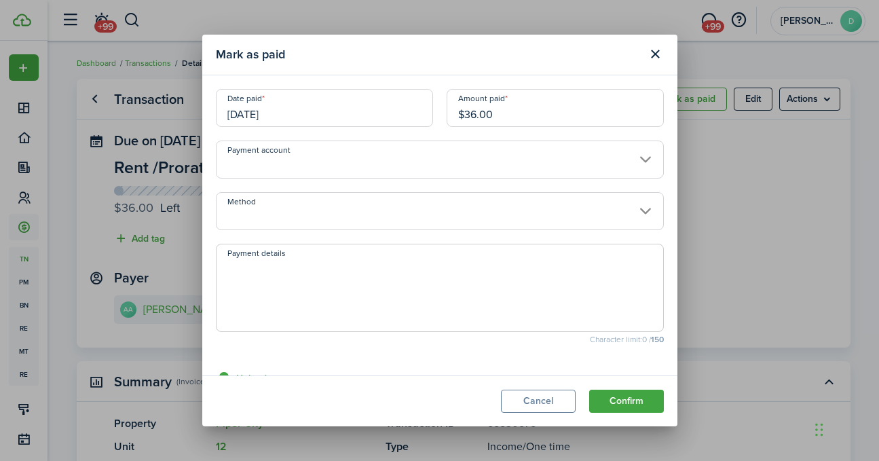
click at [303, 108] on input "[DATE]" at bounding box center [324, 108] width 217 height 38
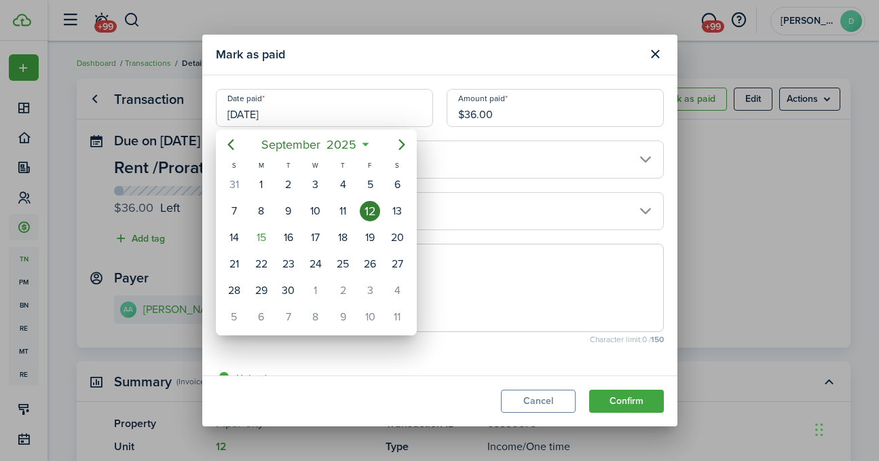
click at [634, 211] on div at bounding box center [439, 230] width 1096 height 678
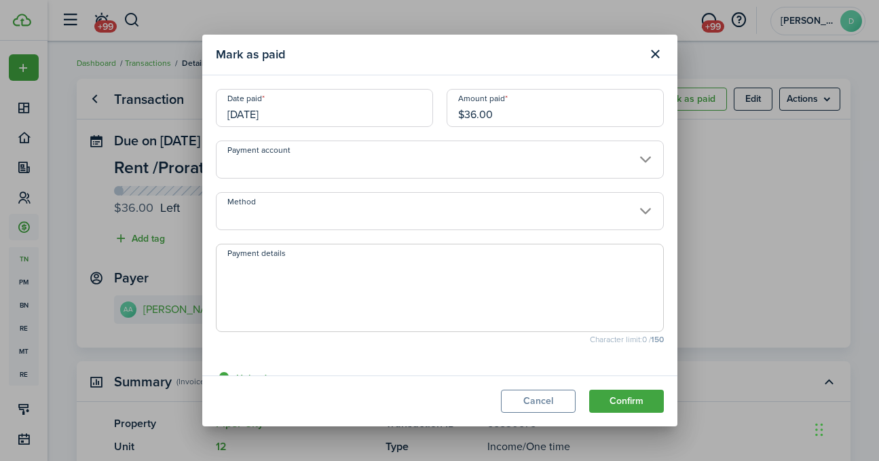
click at [634, 211] on input "Method" at bounding box center [440, 211] width 448 height 38
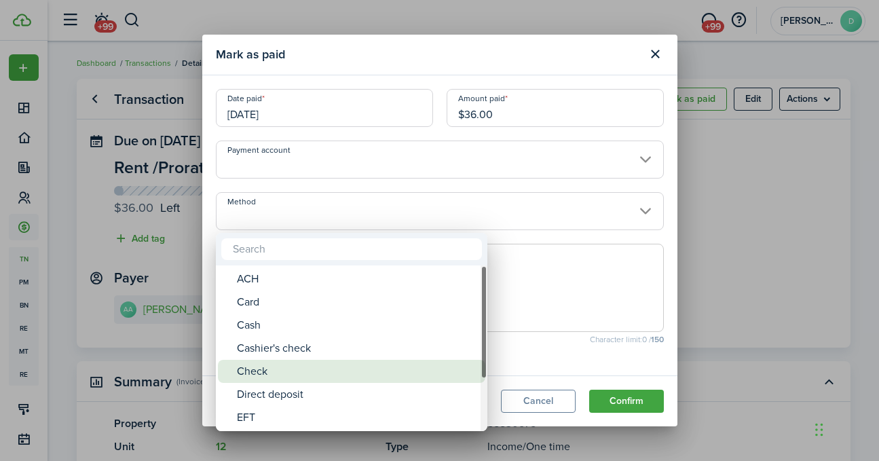
click at [278, 371] on div "Check" at bounding box center [357, 371] width 240 height 23
type input "Check"
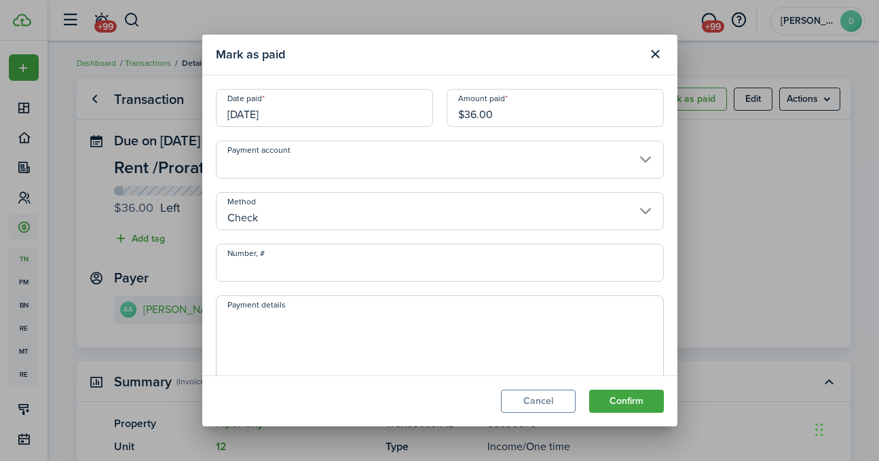
click at [265, 268] on input "Number, #" at bounding box center [440, 263] width 448 height 38
type input "5612"
click at [615, 399] on button "Confirm" at bounding box center [626, 401] width 75 height 23
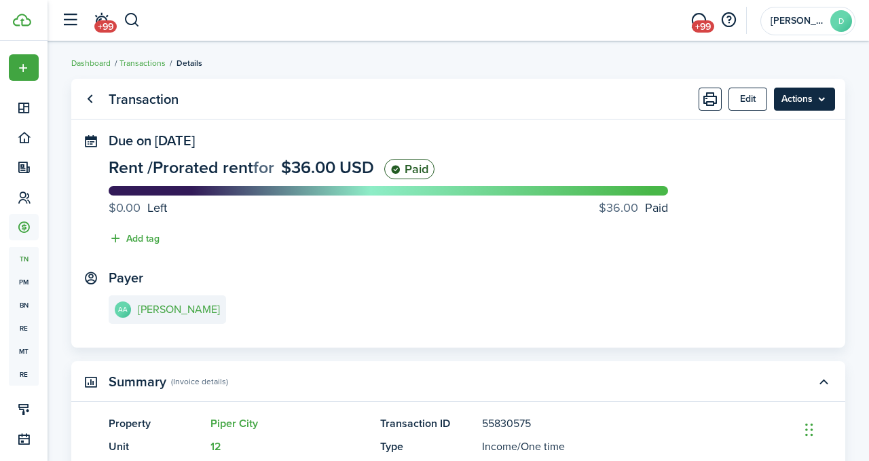
click at [801, 102] on menu-btn "Actions" at bounding box center [804, 99] width 61 height 23
click at [590, 286] on panel-main-section "Payer AA [PERSON_NAME]" at bounding box center [458, 299] width 699 height 58
click at [162, 315] on link "AA [PERSON_NAME]" at bounding box center [167, 309] width 117 height 29
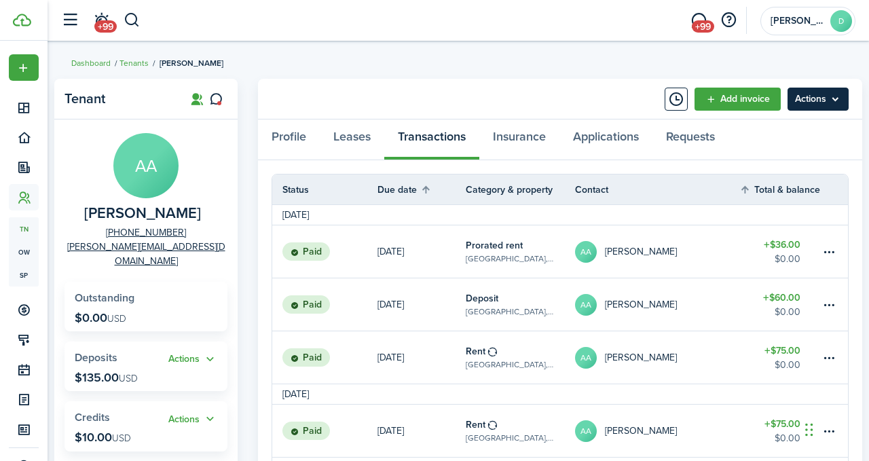
click at [833, 101] on menu-btn "Actions" at bounding box center [817, 99] width 61 height 23
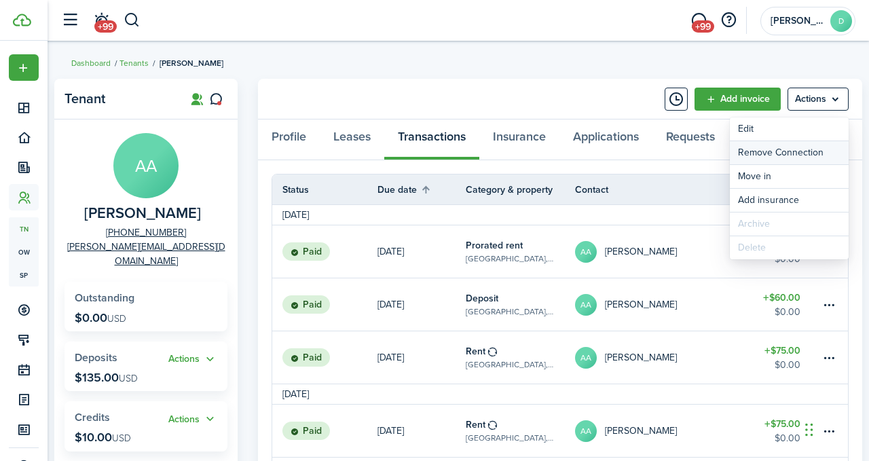
click at [791, 149] on button "Remove Connection" at bounding box center [788, 152] width 119 height 23
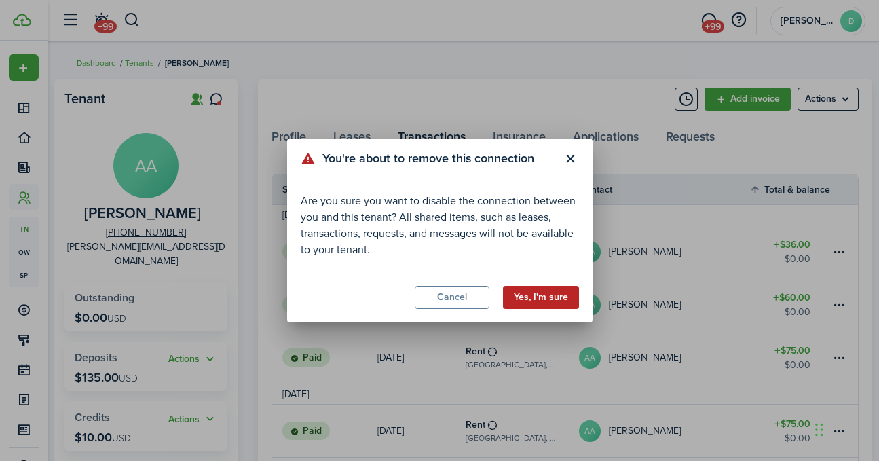
click at [558, 292] on button "Yes, I'm sure" at bounding box center [541, 297] width 76 height 23
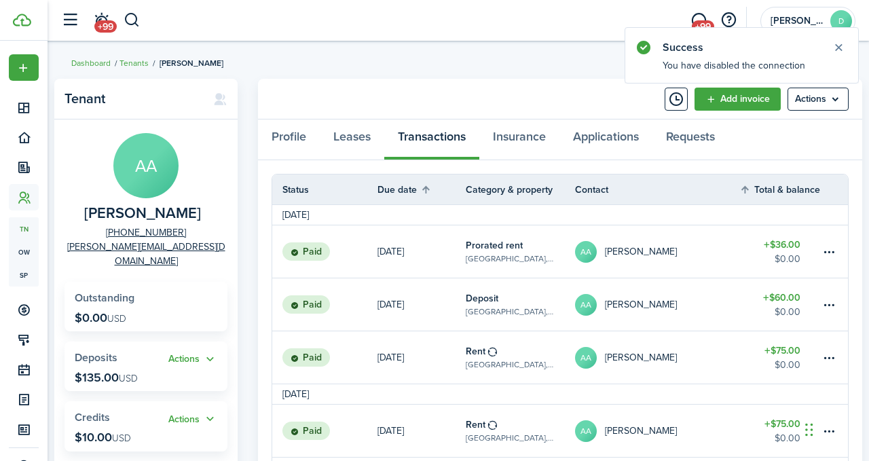
click at [827, 100] on menu-btn "Actions" at bounding box center [817, 99] width 61 height 23
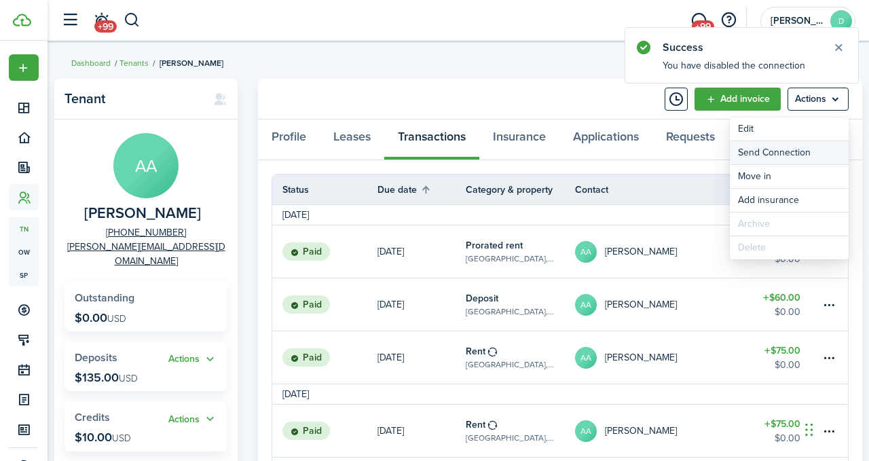
click at [788, 151] on button "Send Connection" at bounding box center [788, 152] width 119 height 23
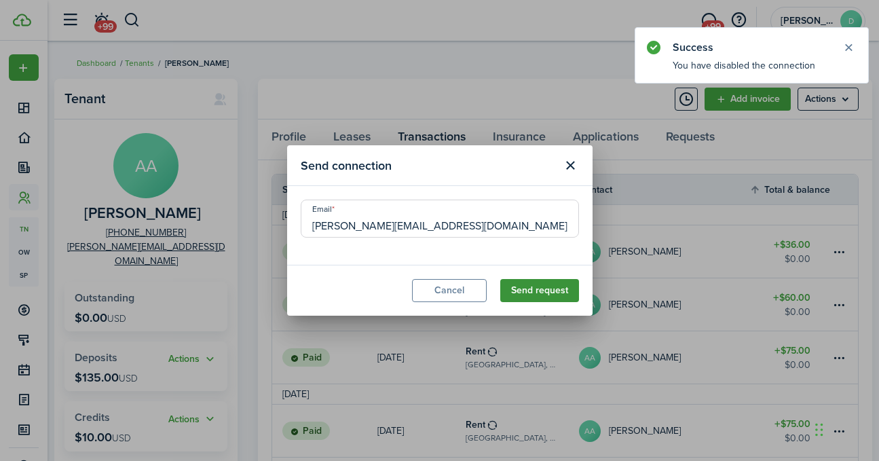
click at [537, 288] on button "Send request" at bounding box center [539, 290] width 79 height 23
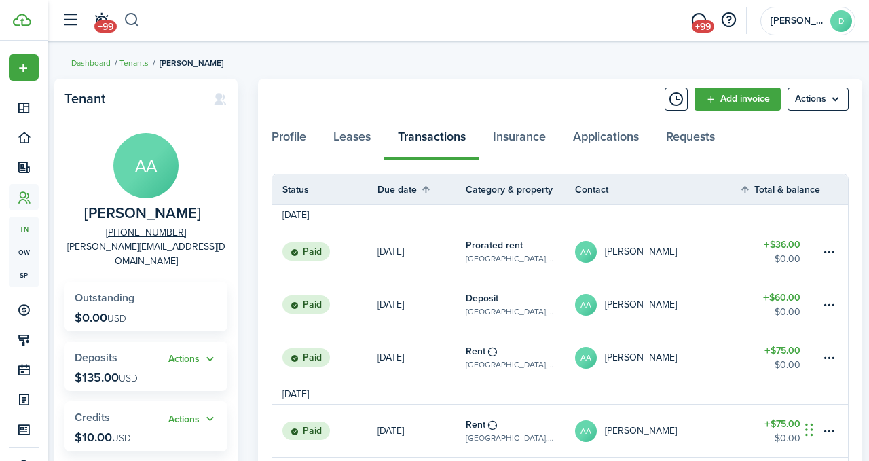
click at [134, 18] on button "button" at bounding box center [132, 20] width 17 height 23
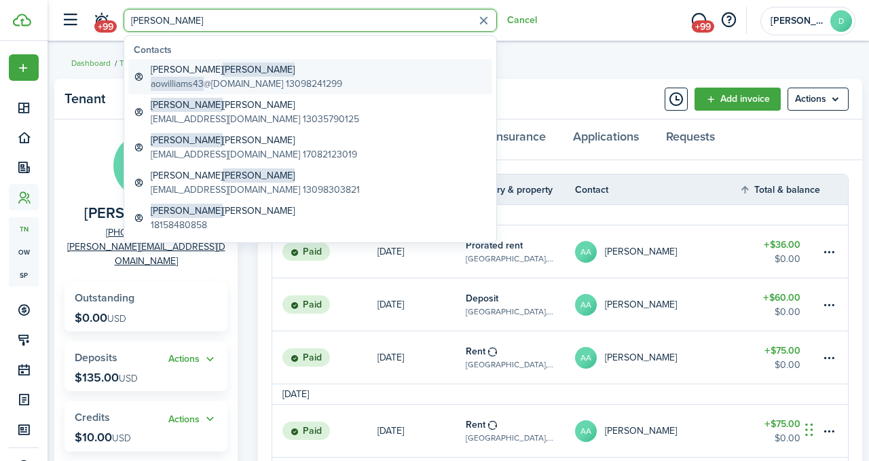
type input "[PERSON_NAME]"
click at [189, 85] on span "aowilliams43" at bounding box center [177, 84] width 53 height 14
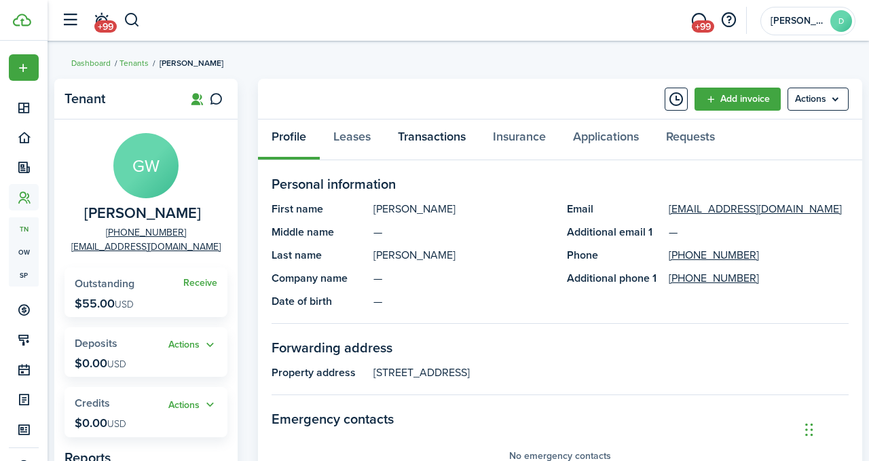
click at [428, 140] on link "Transactions" at bounding box center [431, 139] width 95 height 41
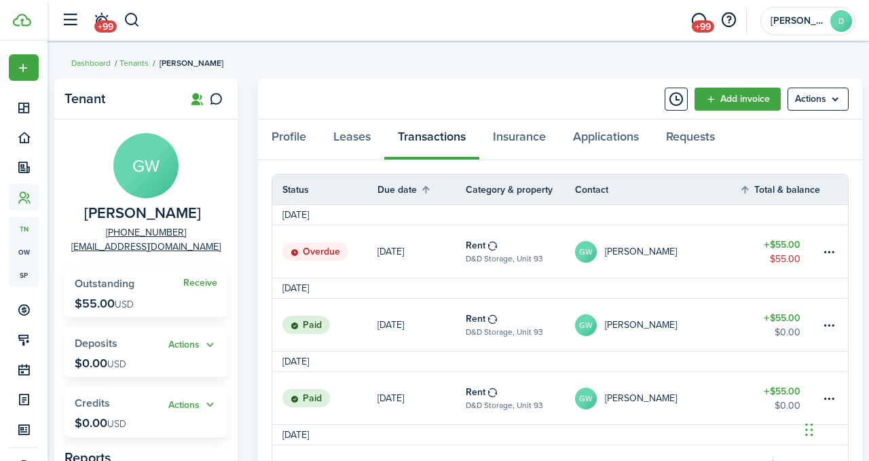
click at [788, 241] on table-amount-title "$55.00" at bounding box center [781, 245] width 37 height 14
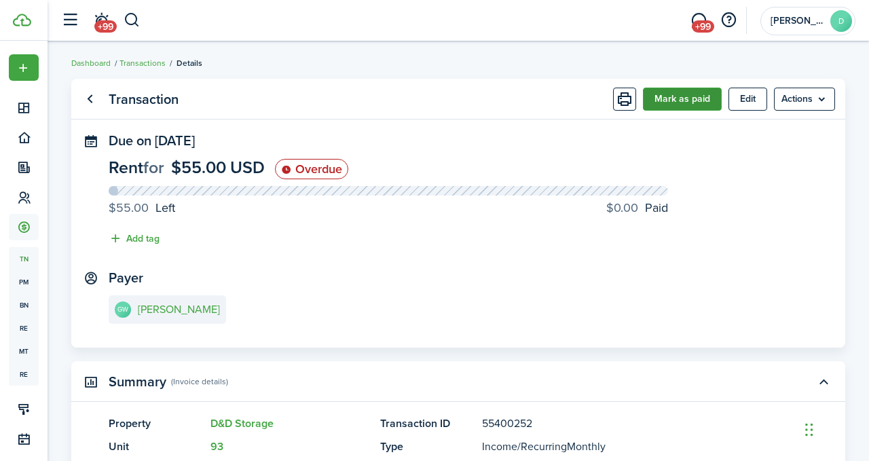
click at [665, 96] on button "Mark as paid" at bounding box center [682, 99] width 79 height 23
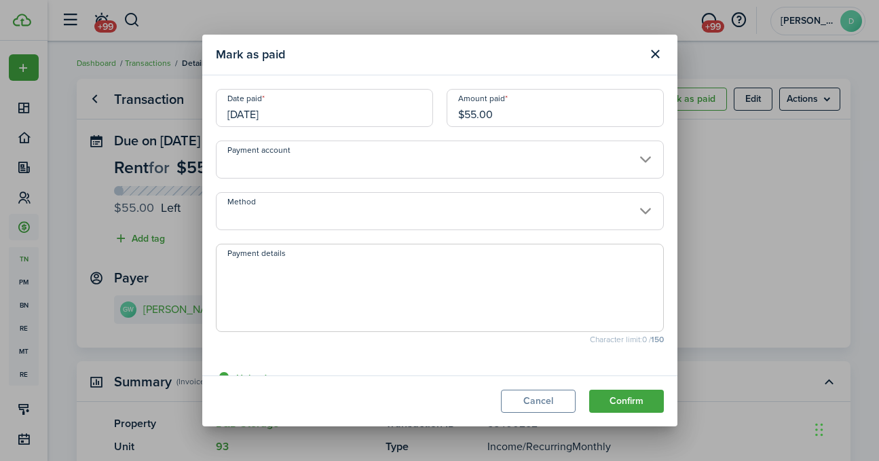
click at [292, 110] on input "[DATE]" at bounding box center [324, 108] width 217 height 38
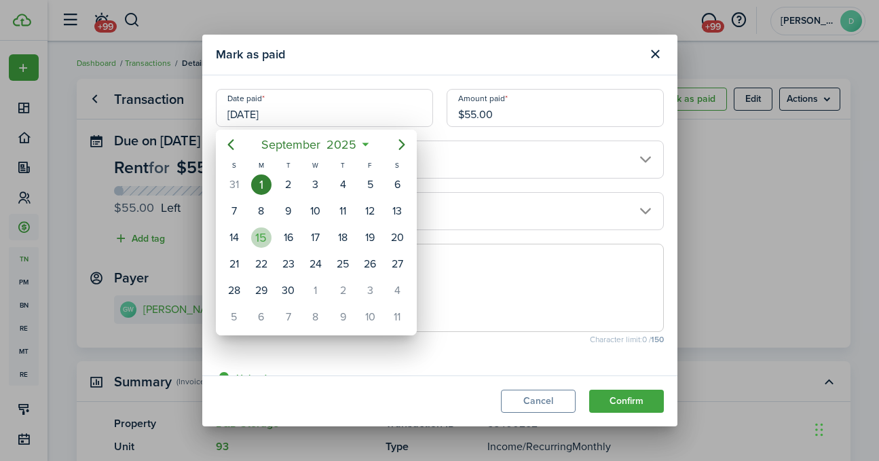
click at [266, 242] on div "15" at bounding box center [261, 237] width 20 height 20
type input "[DATE]"
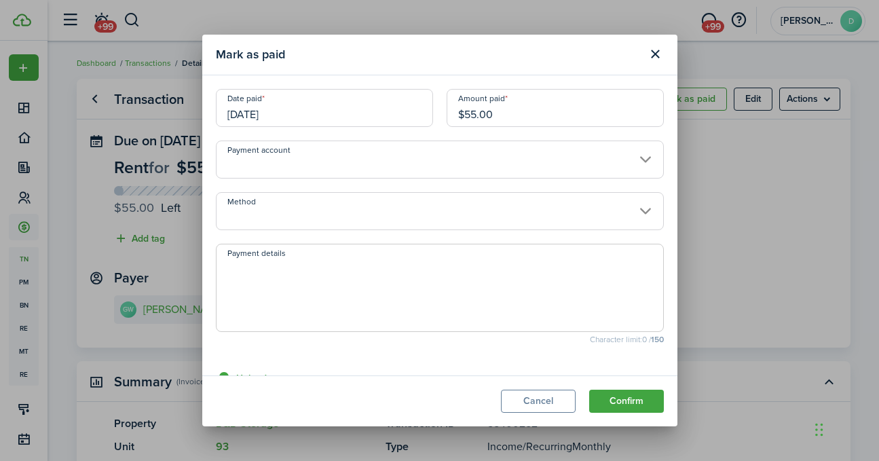
click at [638, 159] on input "Payment account" at bounding box center [440, 159] width 448 height 38
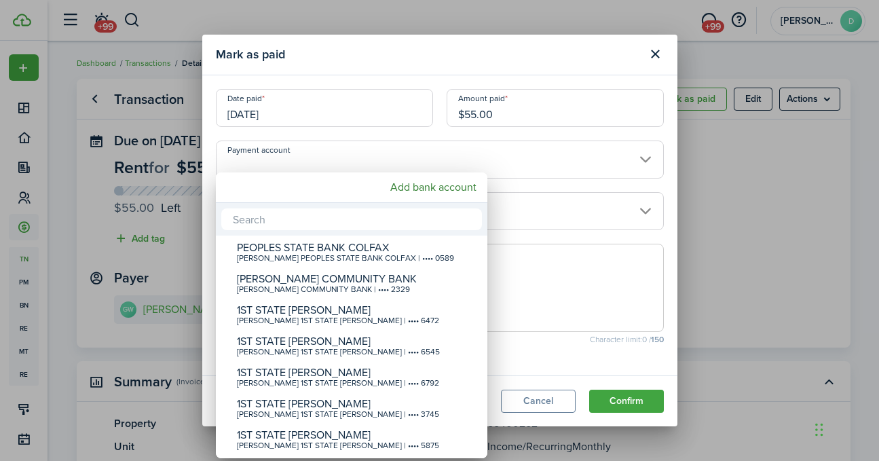
click at [580, 273] on div at bounding box center [439, 230] width 1096 height 678
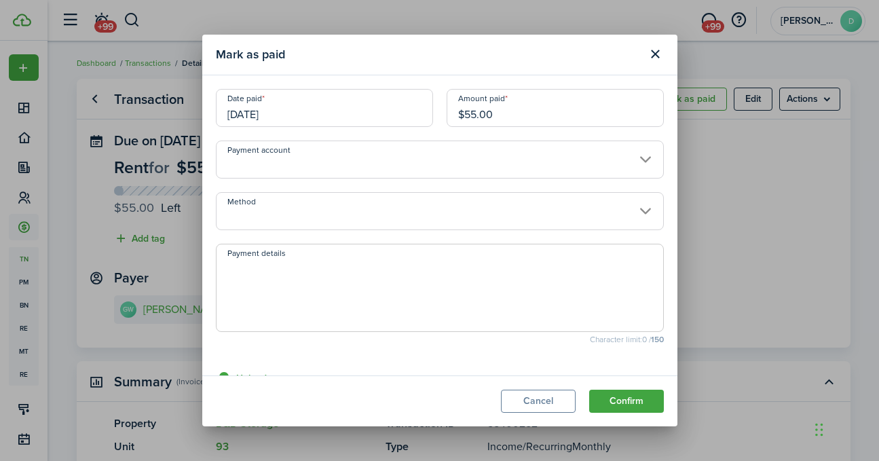
click at [633, 209] on input "Method" at bounding box center [440, 211] width 448 height 38
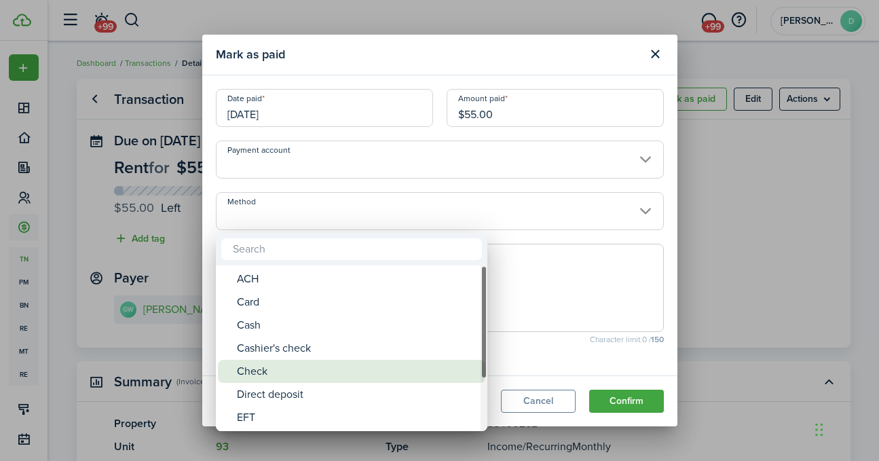
click at [288, 364] on div "Check" at bounding box center [357, 371] width 240 height 23
type input "Check"
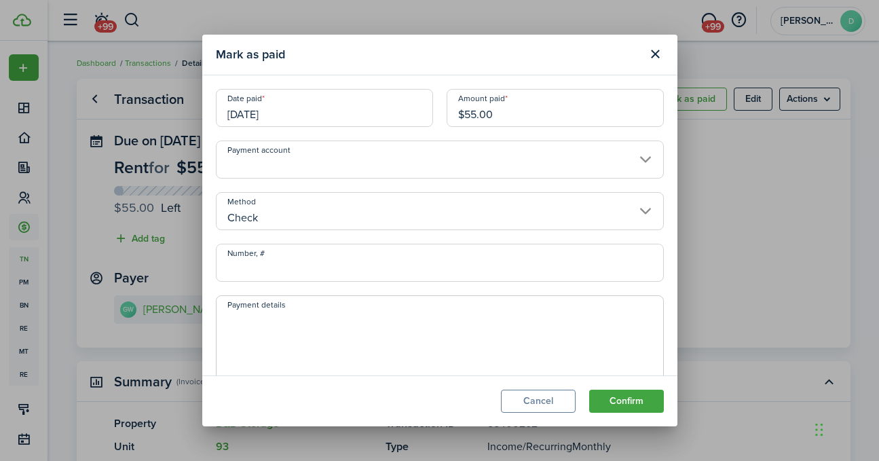
click at [290, 261] on input "Number, #" at bounding box center [440, 263] width 448 height 38
type input "14412"
click at [630, 402] on button "Confirm" at bounding box center [626, 401] width 75 height 23
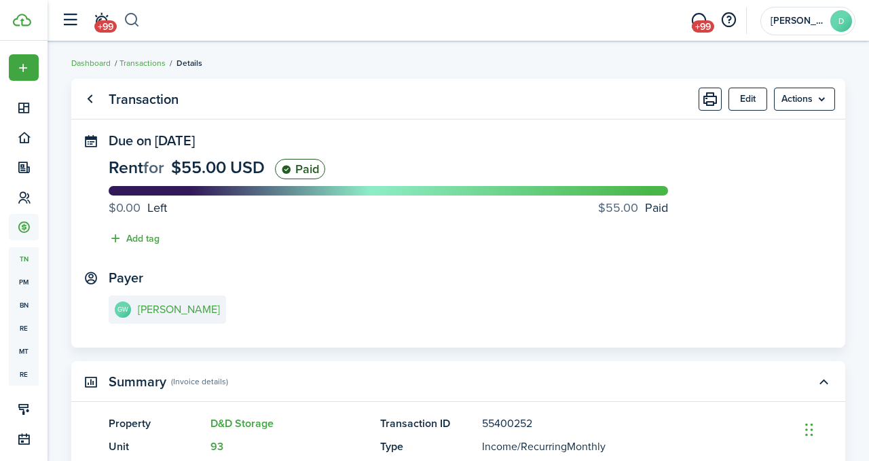
click at [138, 22] on button "button" at bounding box center [132, 20] width 17 height 23
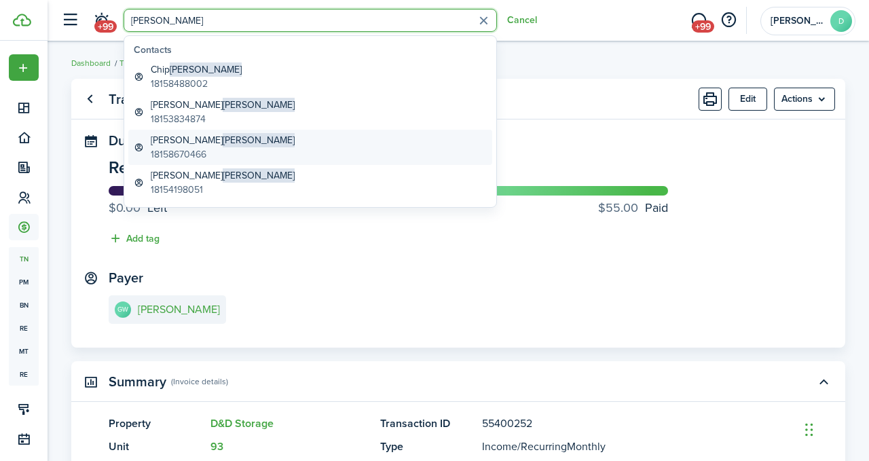
type input "[PERSON_NAME]"
click at [223, 144] on span "[PERSON_NAME]" at bounding box center [259, 140] width 72 height 14
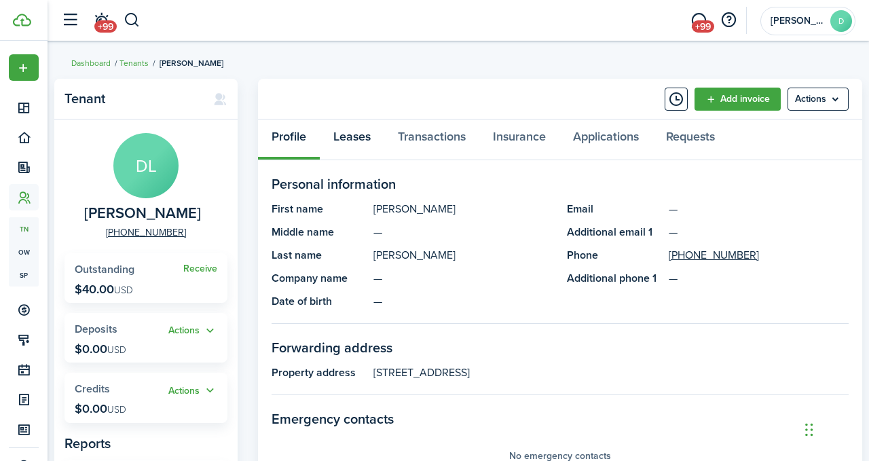
click at [356, 138] on link "Leases" at bounding box center [352, 139] width 64 height 41
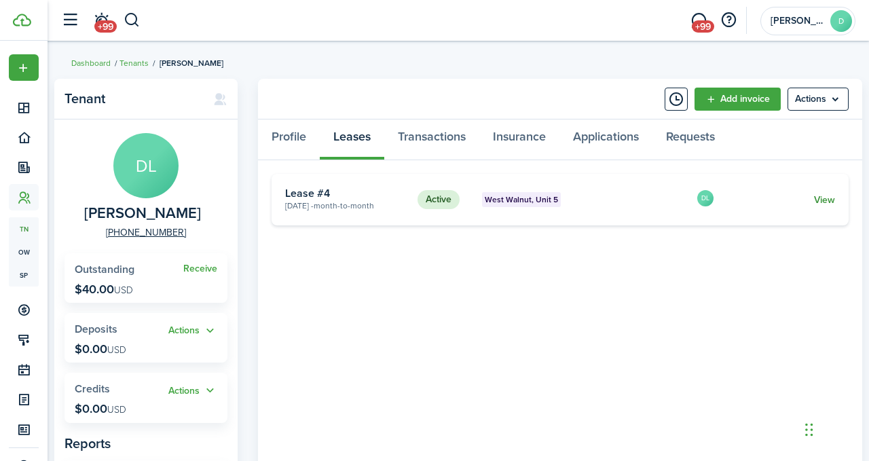
click at [818, 201] on link "View" at bounding box center [824, 200] width 21 height 14
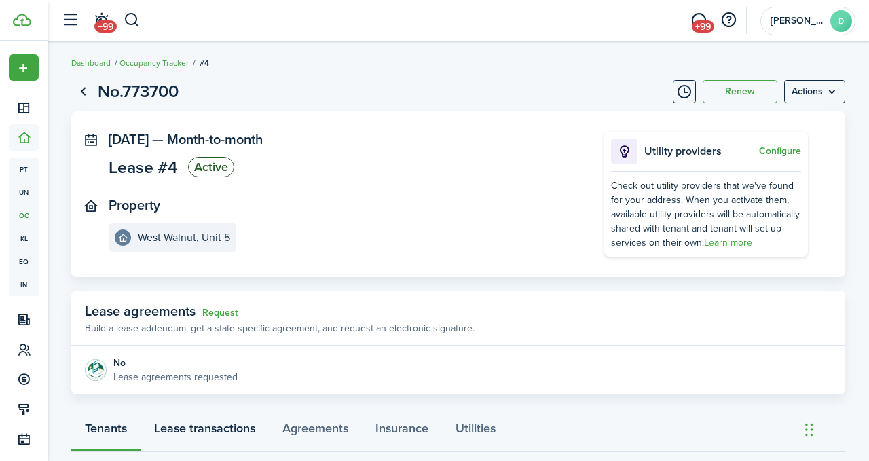
click at [227, 431] on link "Lease transactions" at bounding box center [204, 431] width 128 height 41
click at [132, 20] on button "button" at bounding box center [132, 20] width 17 height 23
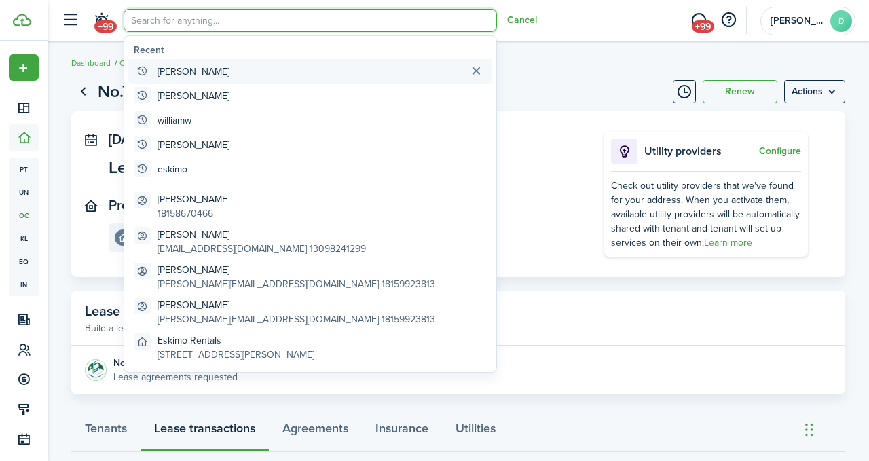
click at [189, 69] on global-search-item-title "[PERSON_NAME]" at bounding box center [193, 71] width 72 height 14
type input "[PERSON_NAME]"
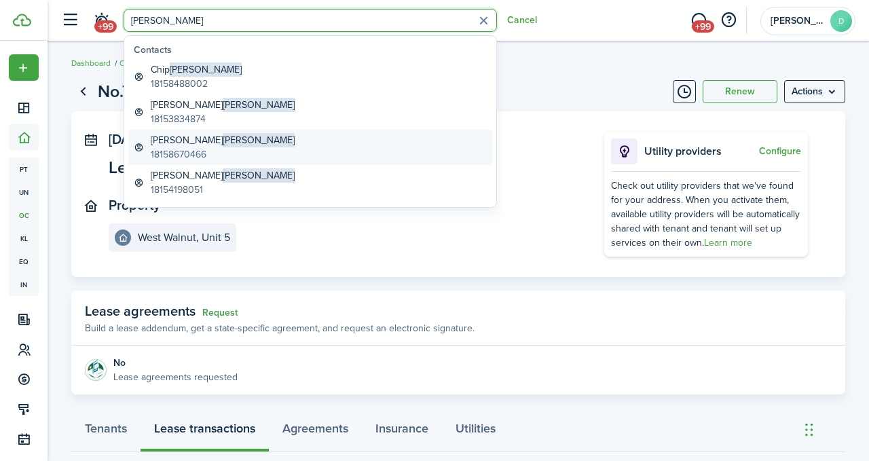
click at [196, 147] on div "[PERSON_NAME] 18158670466" at bounding box center [223, 147] width 144 height 29
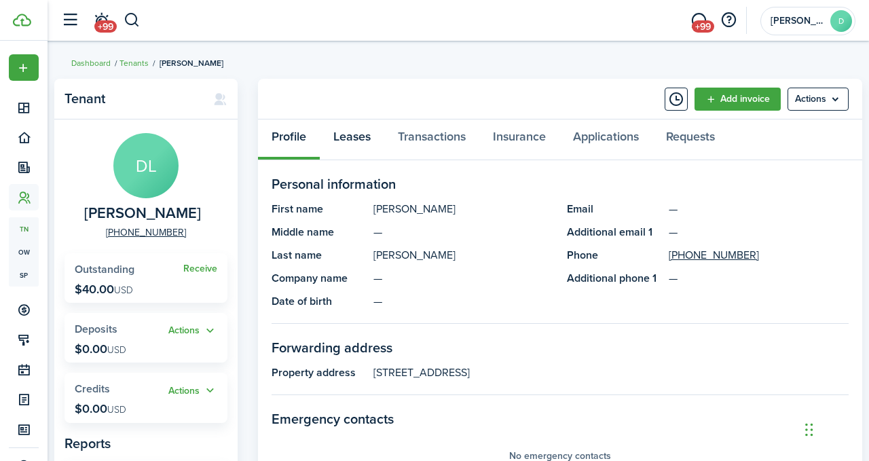
click at [360, 138] on link "Leases" at bounding box center [352, 139] width 64 height 41
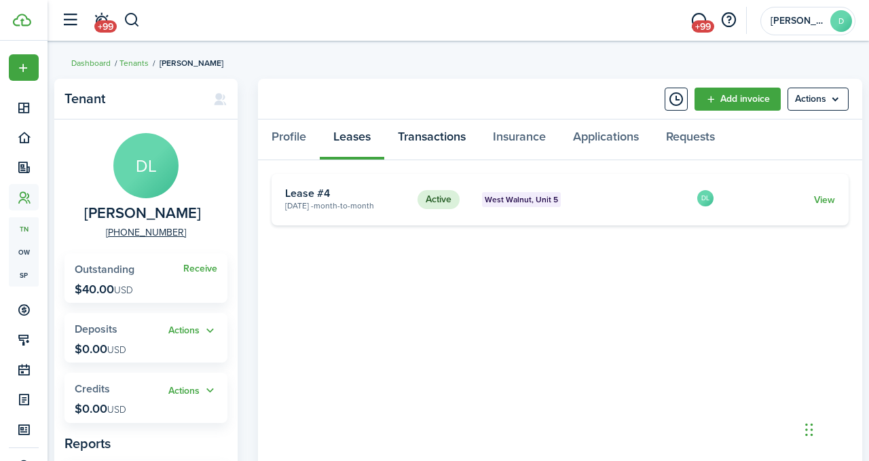
click at [415, 138] on link "Transactions" at bounding box center [431, 139] width 95 height 41
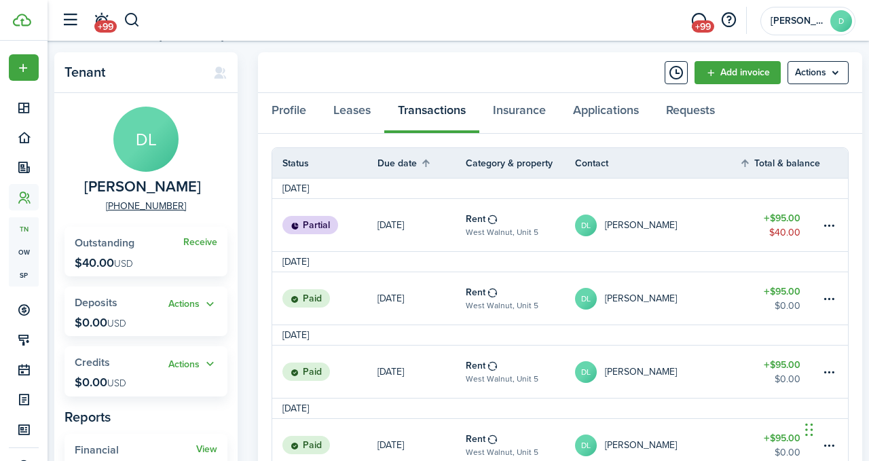
scroll to position [38, 0]
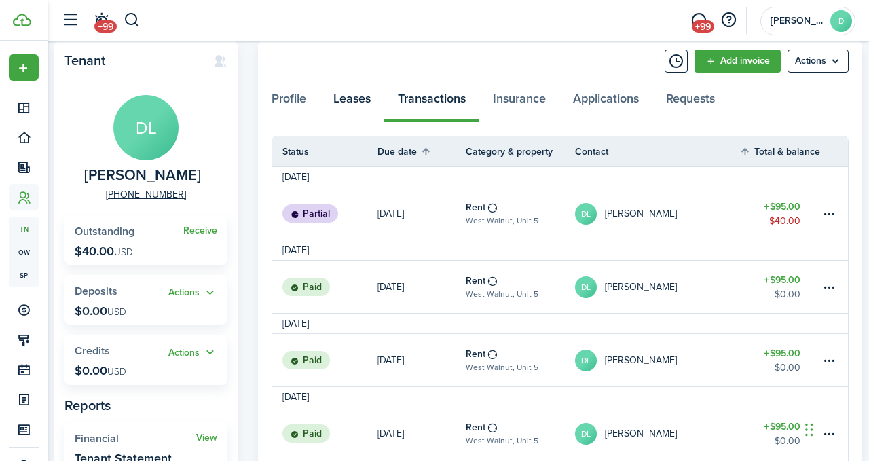
click at [358, 98] on link "Leases" at bounding box center [352, 101] width 64 height 41
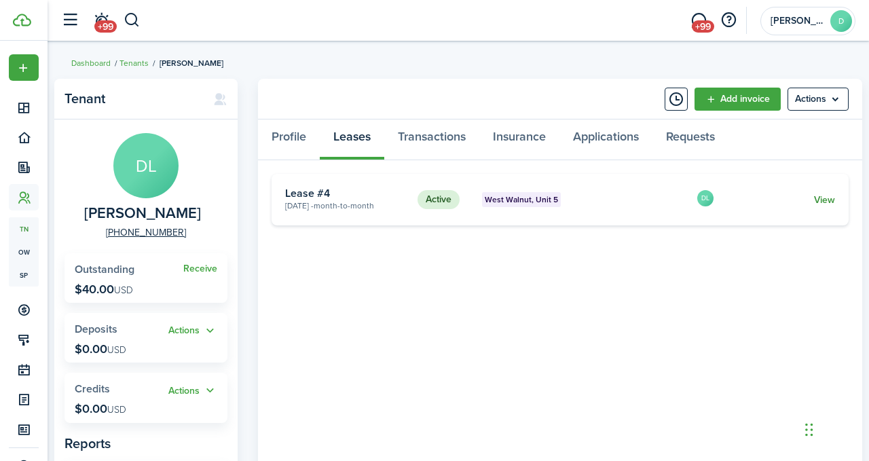
click at [818, 200] on link "View" at bounding box center [824, 200] width 21 height 14
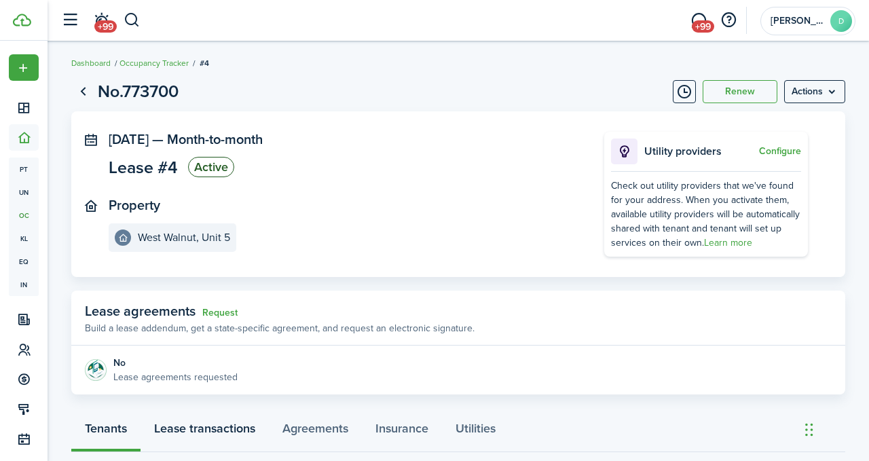
click at [245, 432] on link "Lease transactions" at bounding box center [204, 431] width 128 height 41
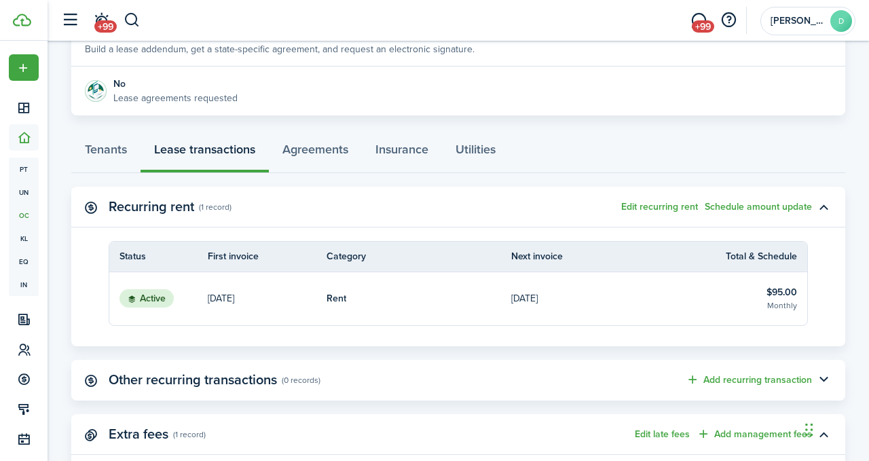
scroll to position [295, 0]
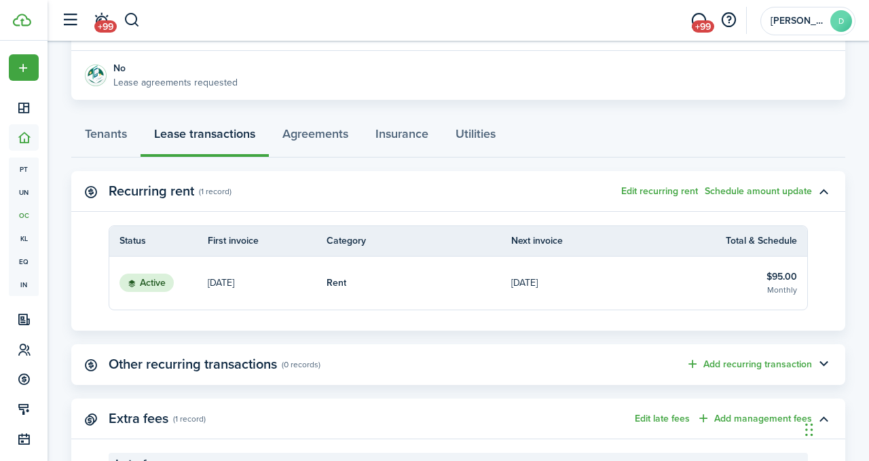
click at [774, 273] on table-info-title "$95.00" at bounding box center [781, 276] width 31 height 14
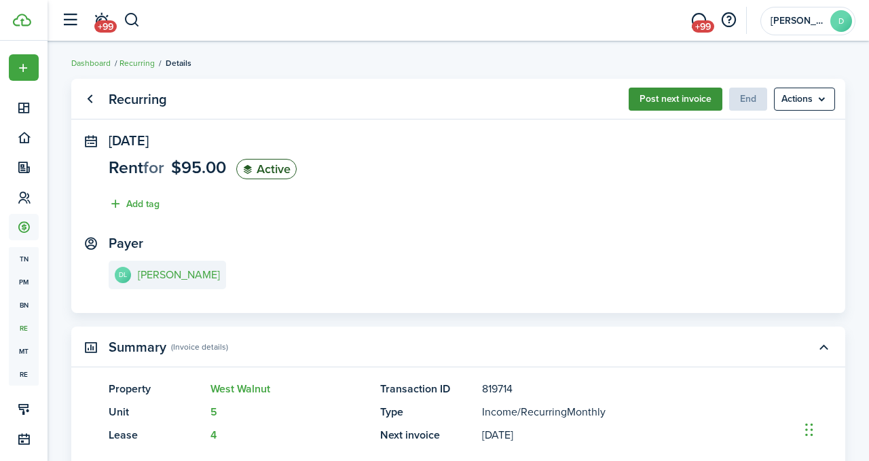
click at [670, 100] on button "Post next invoice" at bounding box center [675, 99] width 94 height 23
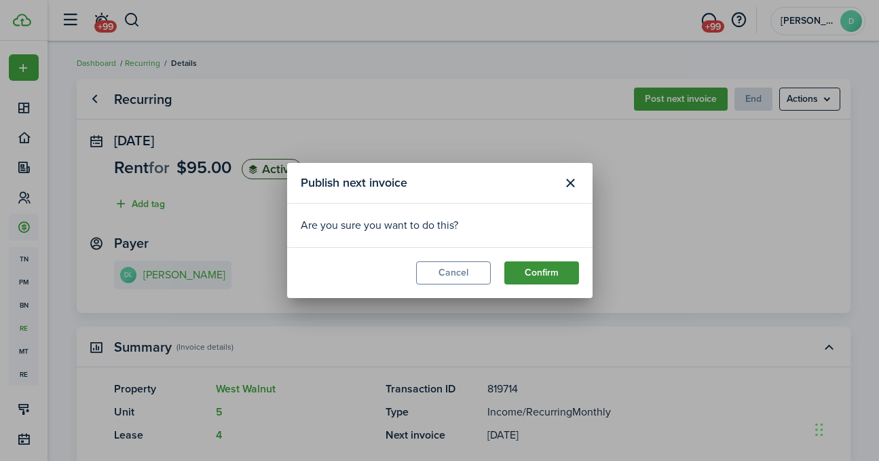
click at [558, 270] on button "Confirm" at bounding box center [541, 272] width 75 height 23
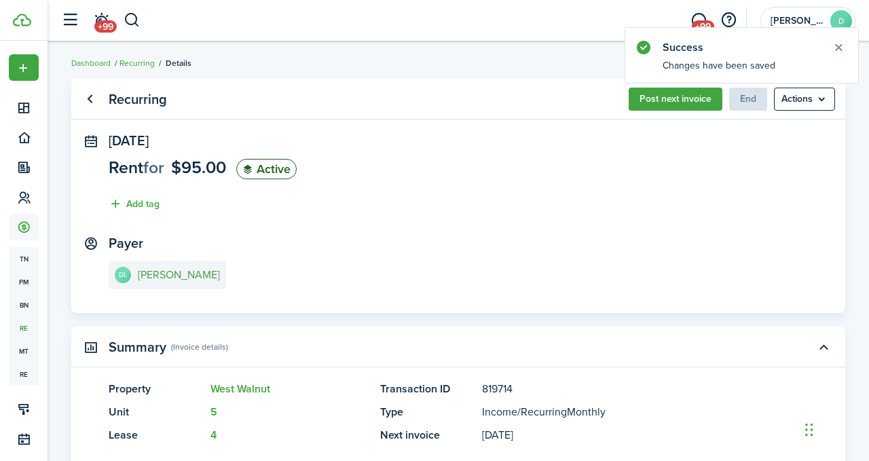
click at [186, 270] on e-details-info-title "[PERSON_NAME]" at bounding box center [179, 275] width 82 height 12
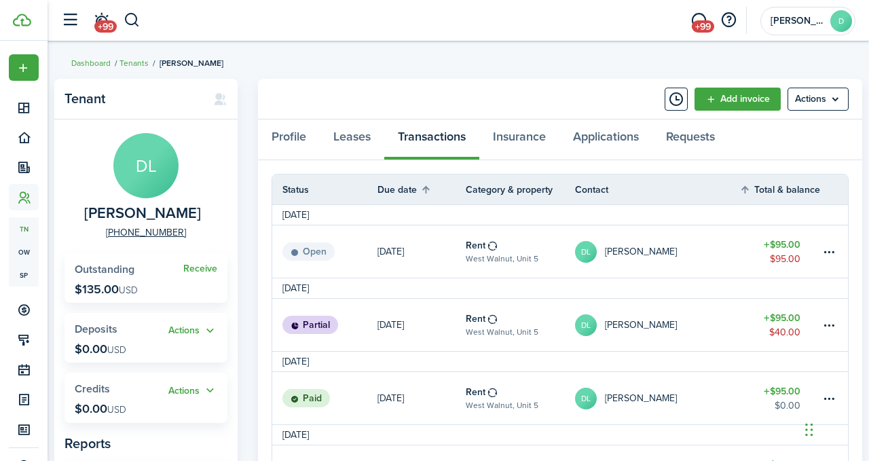
click at [786, 316] on table-amount-title "$95.00" at bounding box center [781, 318] width 37 height 14
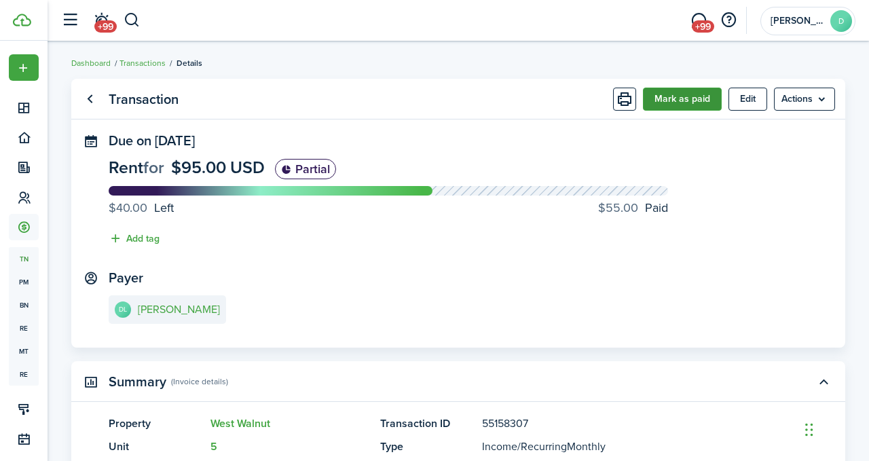
click at [672, 100] on button "Mark as paid" at bounding box center [682, 99] width 79 height 23
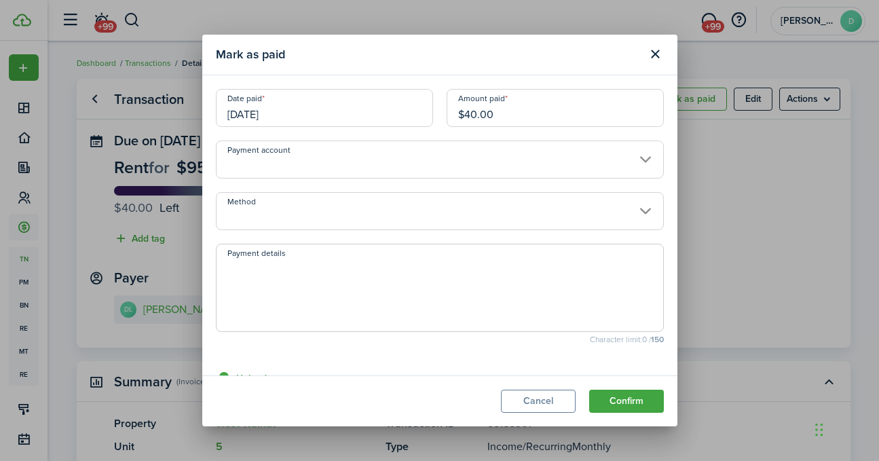
click at [294, 116] on input "[DATE]" at bounding box center [324, 108] width 217 height 38
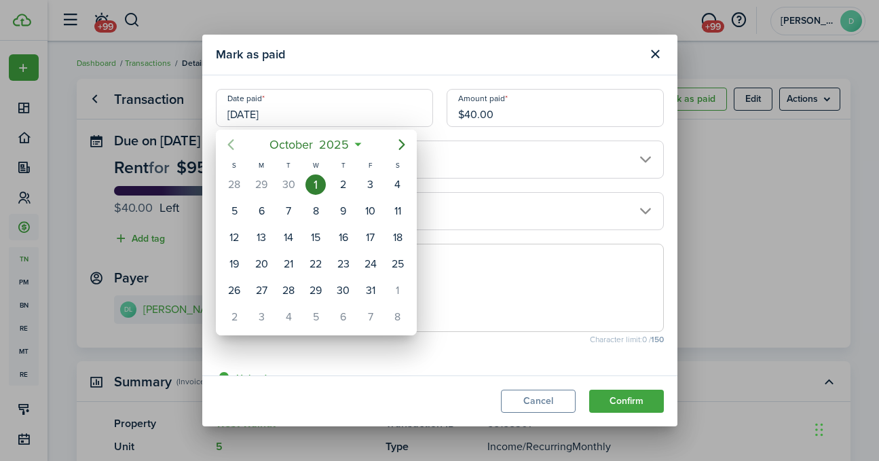
click at [233, 145] on icon "Previous page" at bounding box center [231, 144] width 16 height 16
drag, startPoint x: 260, startPoint y: 228, endPoint x: 318, endPoint y: 212, distance: 59.9
click at [260, 228] on div "15" at bounding box center [261, 237] width 20 height 20
type input "[DATE]"
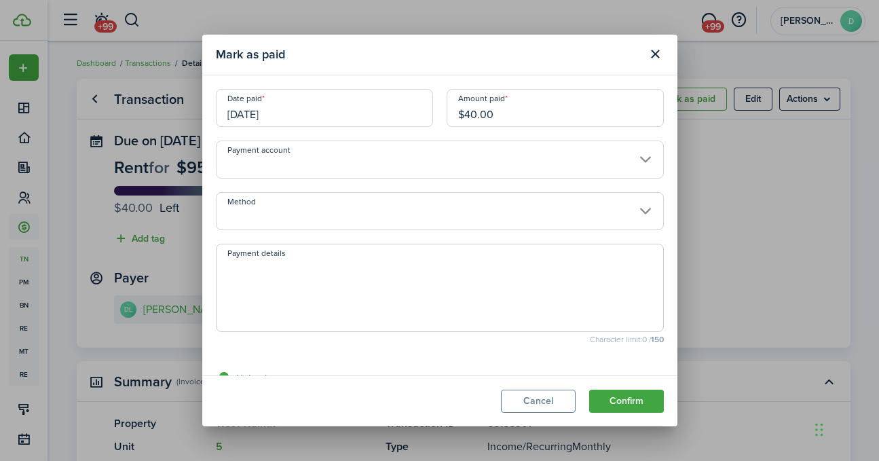
click at [637, 212] on input "Method" at bounding box center [440, 211] width 448 height 38
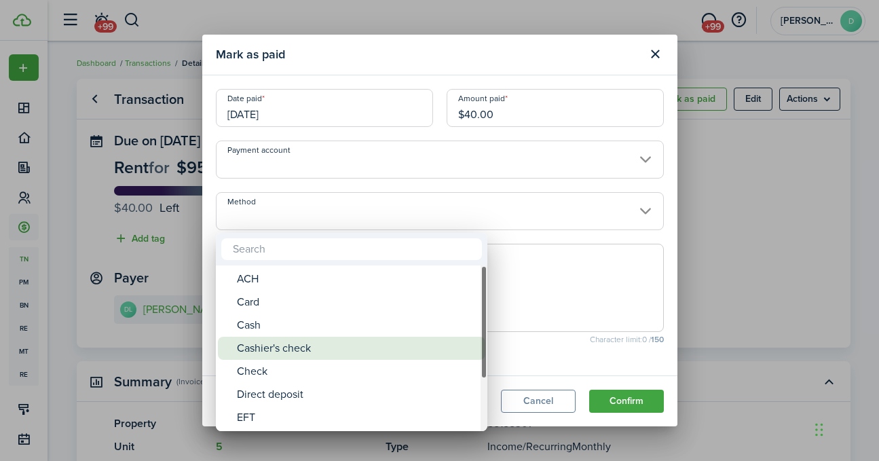
click at [358, 357] on div "Cashier's check" at bounding box center [357, 348] width 240 height 23
type input "Cashier's check"
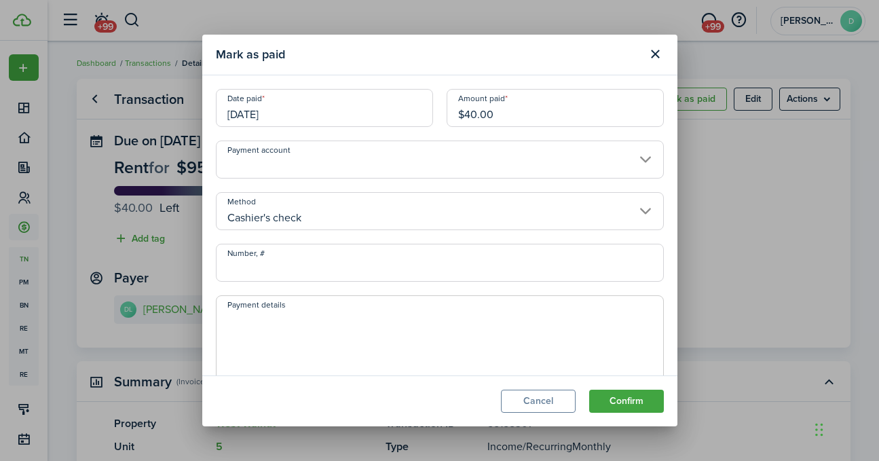
click at [298, 260] on input "Number, #" at bounding box center [440, 263] width 448 height 38
type input "90172"
click at [624, 404] on button "Confirm" at bounding box center [626, 401] width 75 height 23
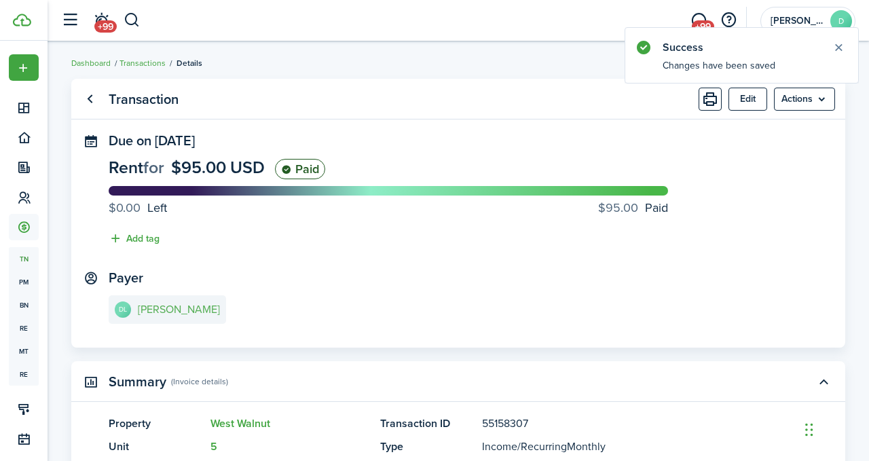
click at [183, 317] on link "DL [PERSON_NAME]" at bounding box center [167, 309] width 117 height 29
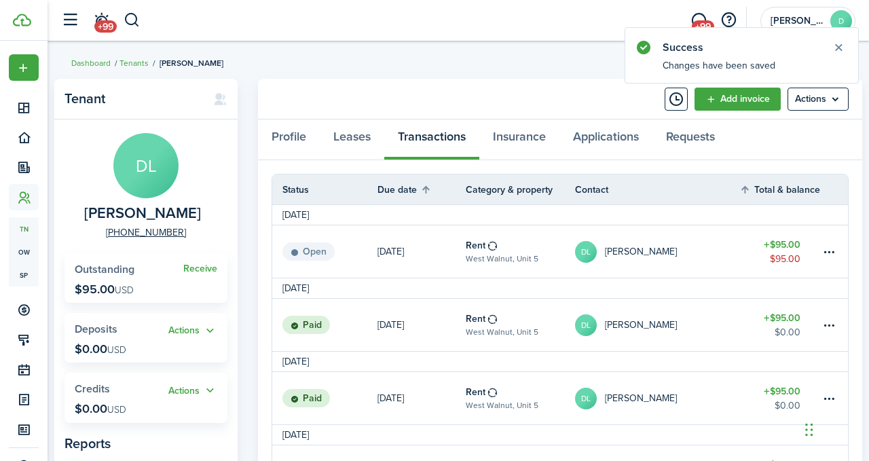
click at [783, 243] on table-amount-title "$95.00" at bounding box center [781, 245] width 37 height 14
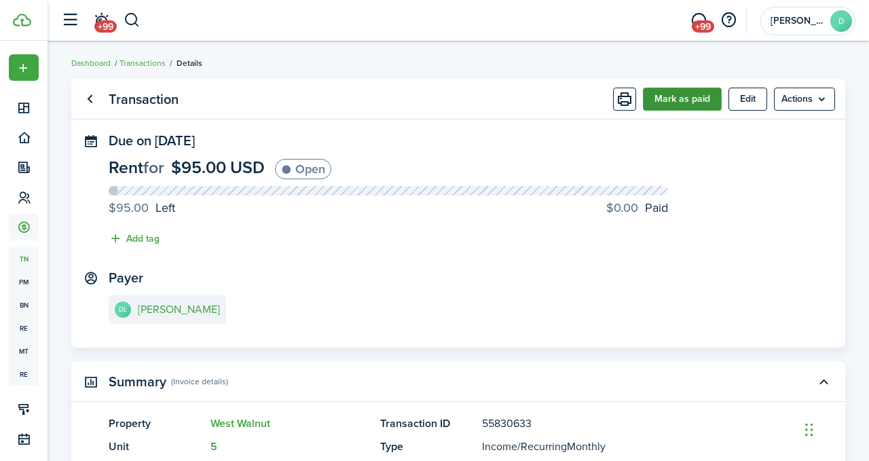
click at [687, 104] on button "Mark as paid" at bounding box center [682, 99] width 79 height 23
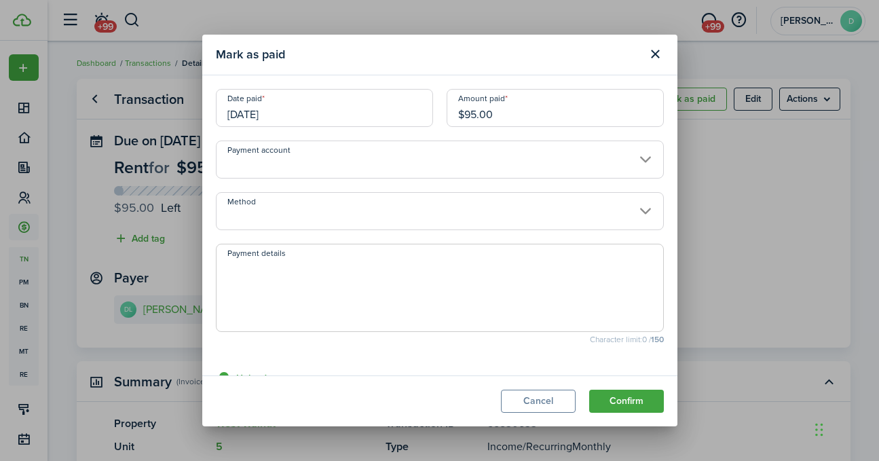
click at [286, 116] on input "[DATE]" at bounding box center [324, 108] width 217 height 38
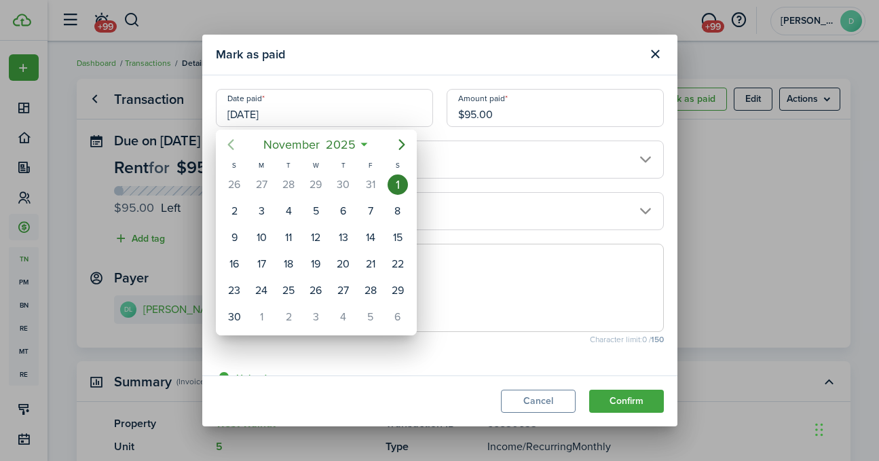
click at [233, 143] on icon "Previous page" at bounding box center [231, 144] width 16 height 16
click at [229, 142] on icon "Previous page" at bounding box center [231, 144] width 16 height 16
click at [266, 239] on div "15" at bounding box center [261, 237] width 20 height 20
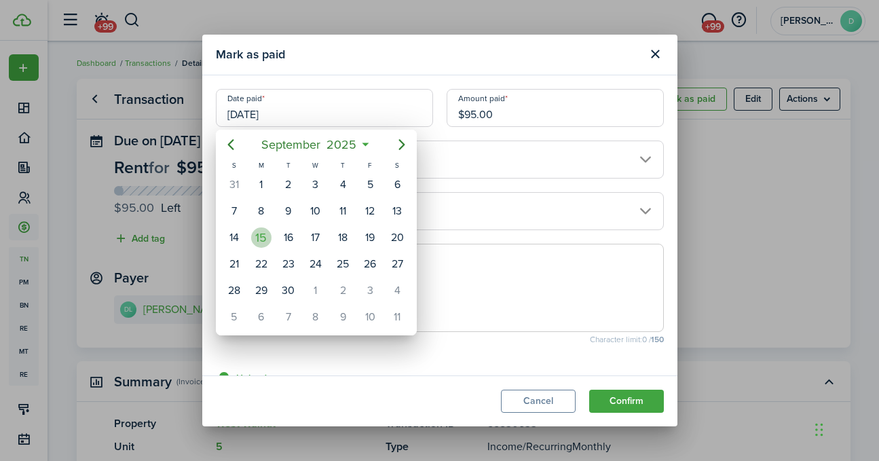
type input "[DATE]"
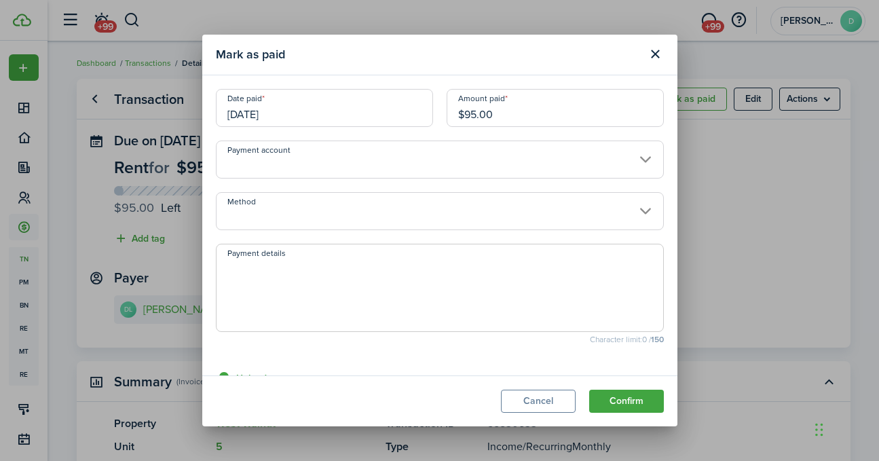
click at [471, 116] on input "$95.00" at bounding box center [555, 108] width 217 height 38
click at [449, 204] on input "Method" at bounding box center [440, 211] width 448 height 38
type input "$60.00"
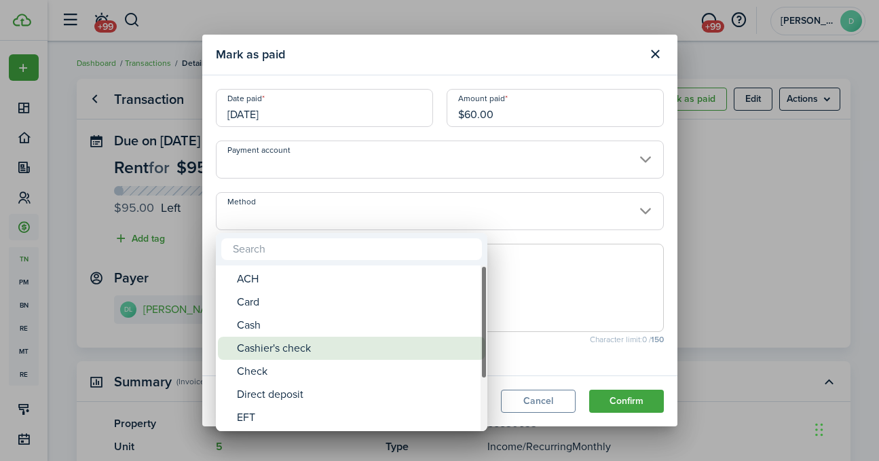
click at [392, 351] on div "Cashier's check" at bounding box center [357, 348] width 240 height 23
type input "Cashier's check"
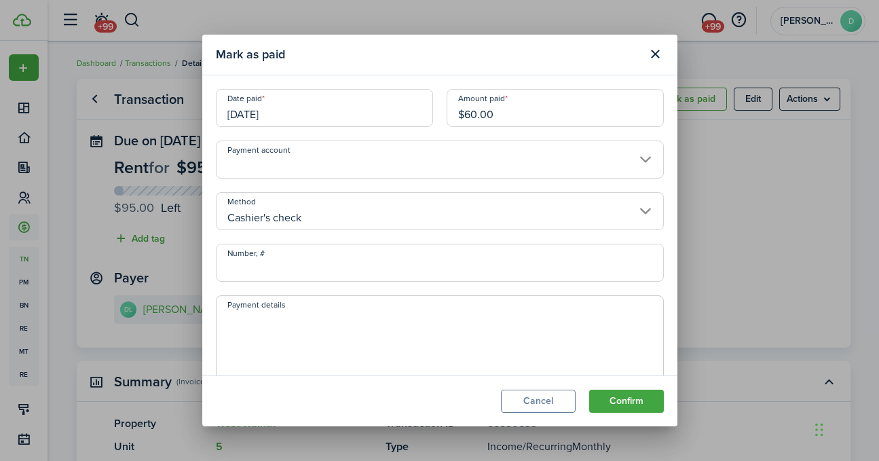
click at [324, 268] on input "Number, #" at bounding box center [440, 263] width 448 height 38
type input "90172"
click at [613, 400] on button "Confirm" at bounding box center [626, 401] width 75 height 23
